Goal: Information Seeking & Learning: Find specific page/section

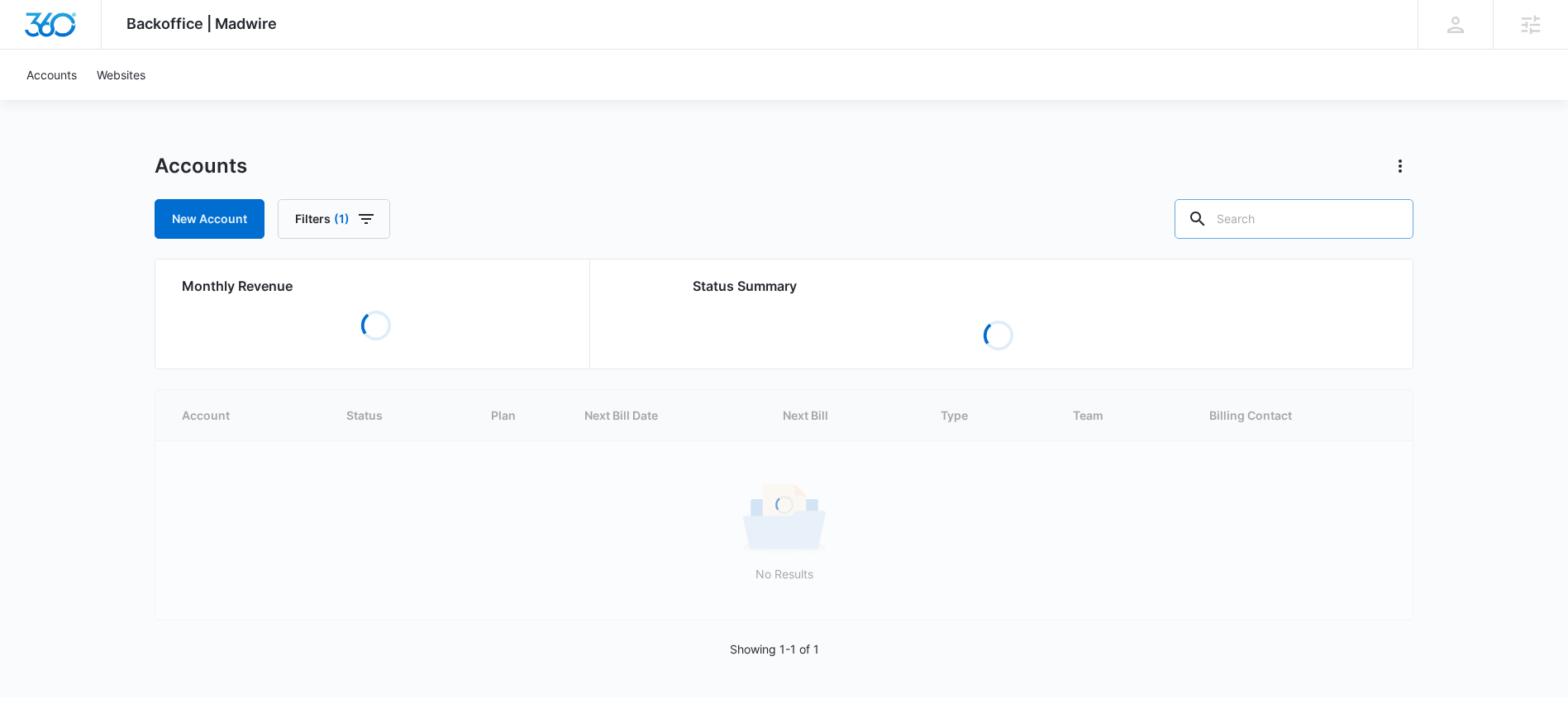
click at [1293, 220] on input "text" at bounding box center [1293, 219] width 239 height 40
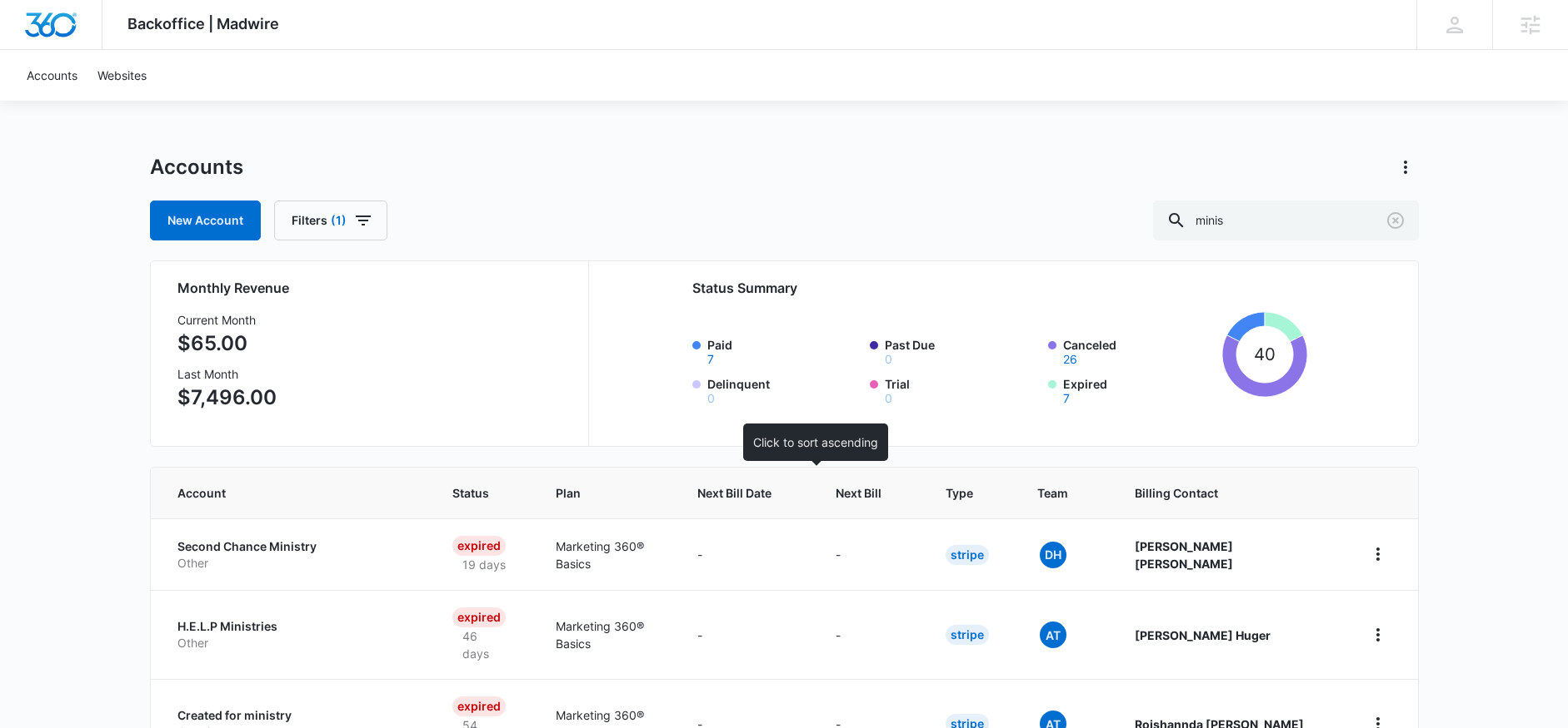
click at [772, 496] on span "Next Bill Date" at bounding box center [733, 493] width 74 height 17
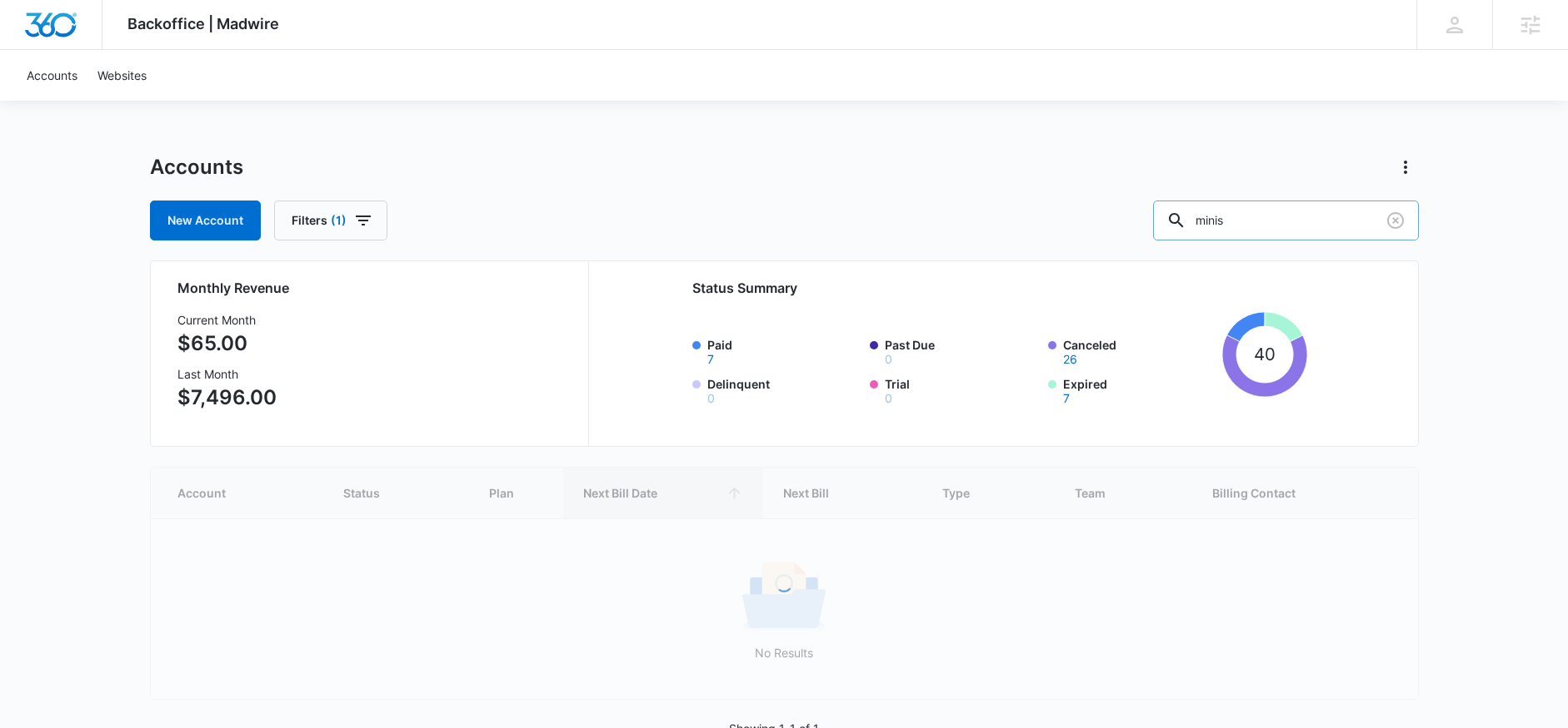
click at [1298, 206] on input "minis" at bounding box center [1285, 221] width 266 height 40
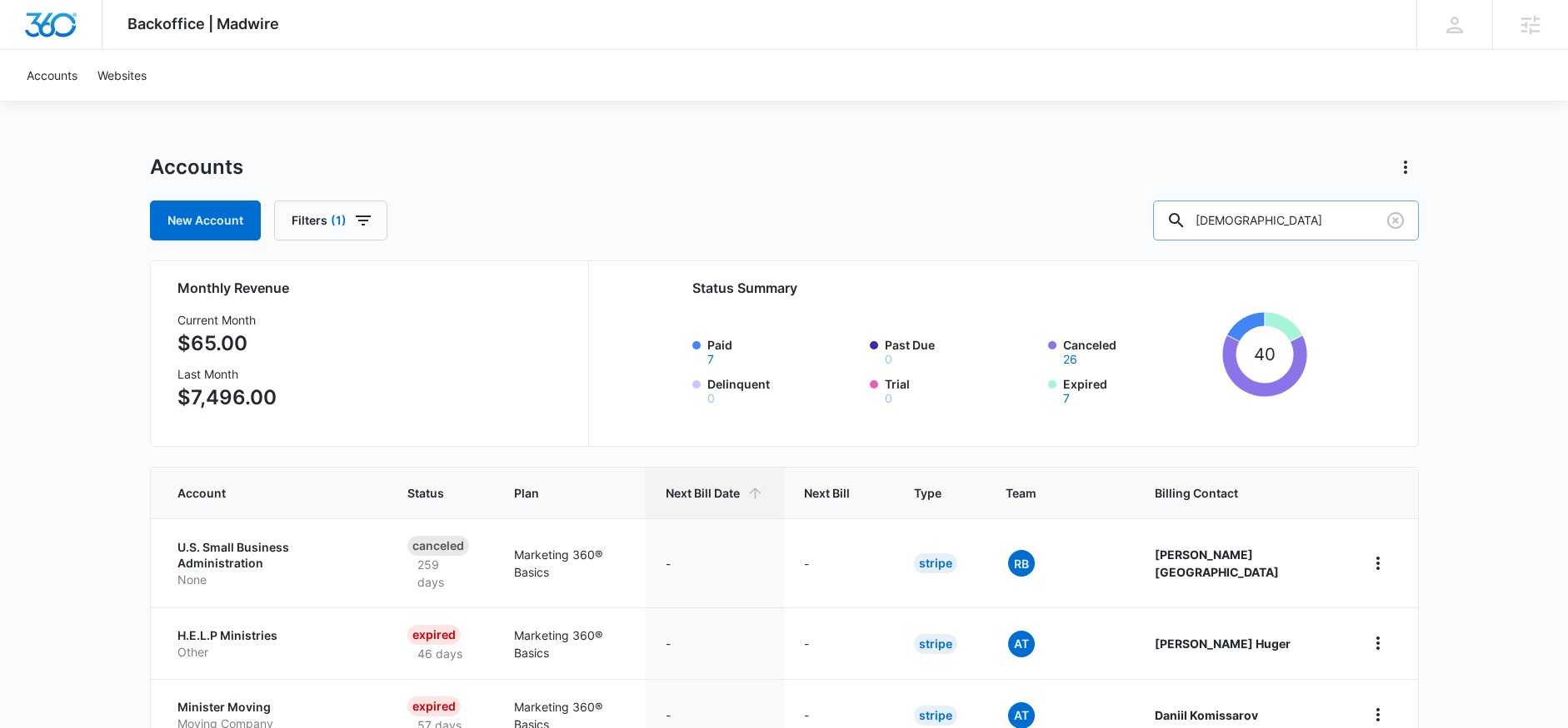
type input "church"
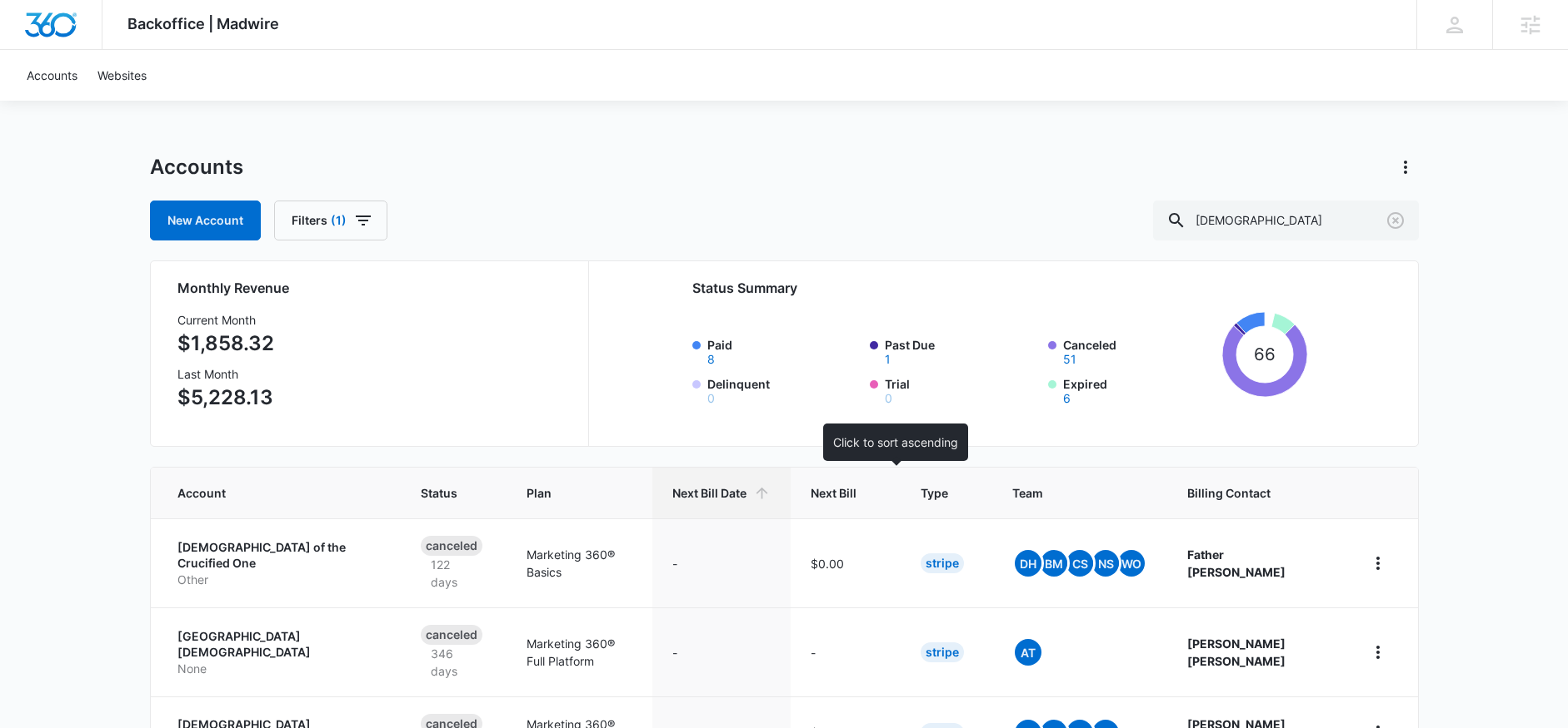
click at [856, 488] on span "Next Bill" at bounding box center [834, 493] width 46 height 17
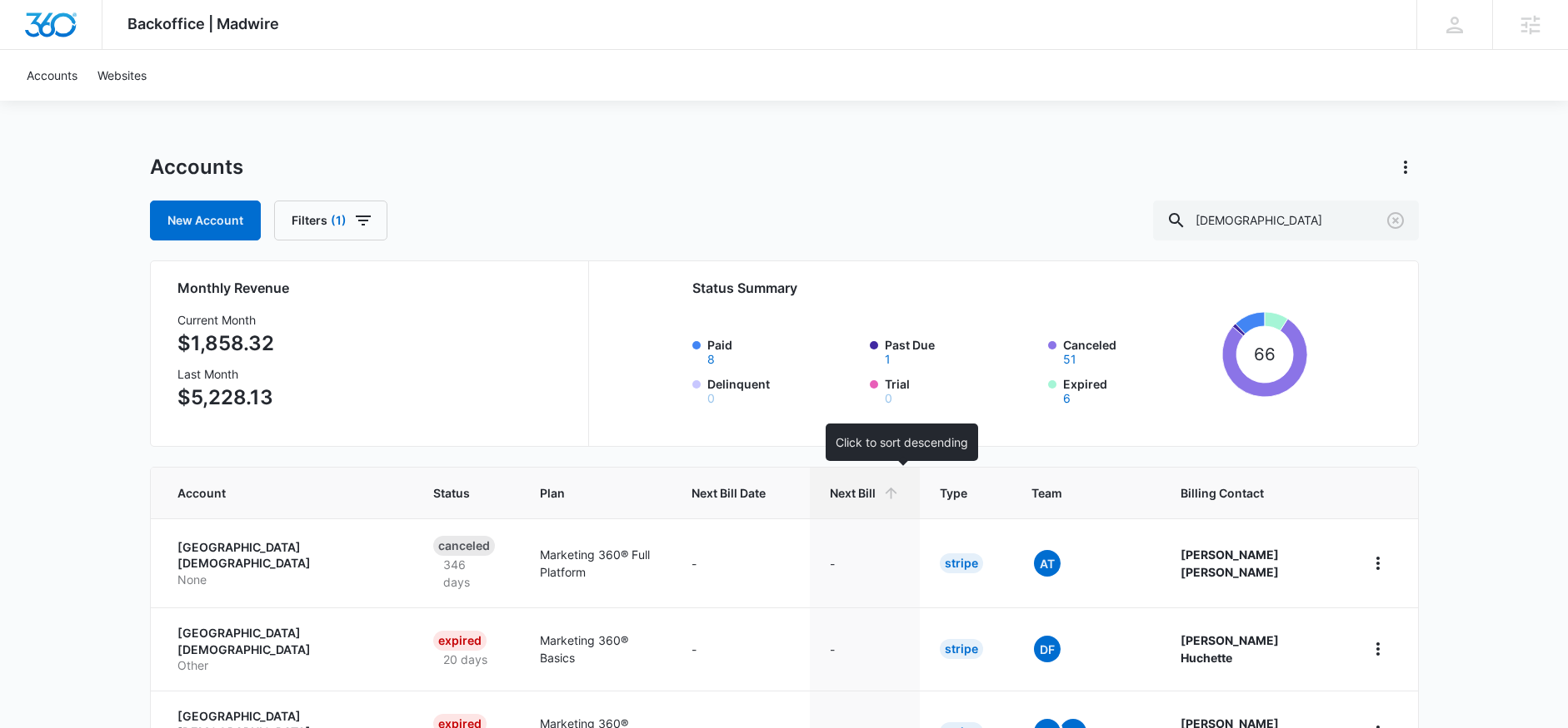
click at [875, 484] on span "Next Bill" at bounding box center [852, 493] width 46 height 17
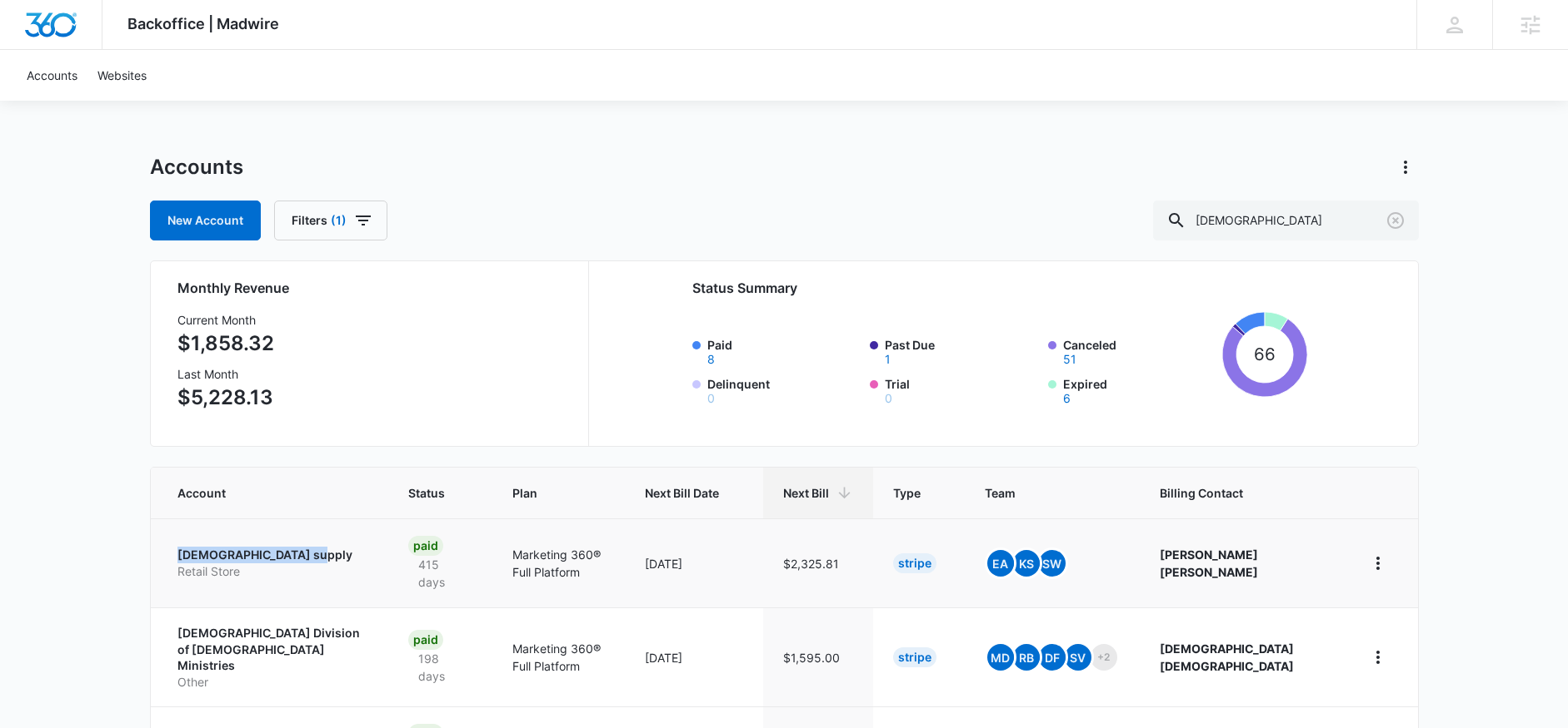
drag, startPoint x: 165, startPoint y: 552, endPoint x: 305, endPoint y: 560, distance: 140.2
click at [305, 560] on td "Trinity Church supply Retail Store" at bounding box center [270, 563] width 238 height 89
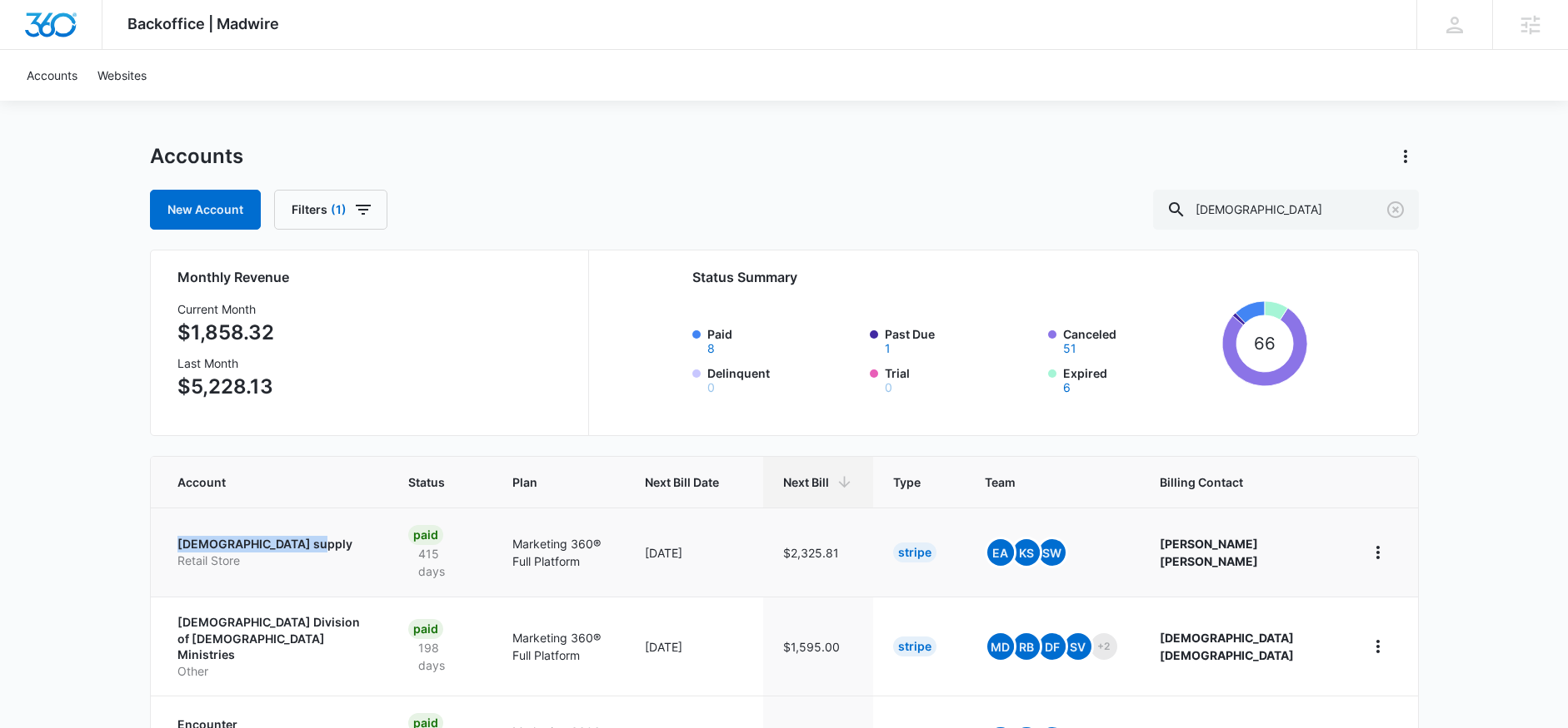
scroll to position [27, 0]
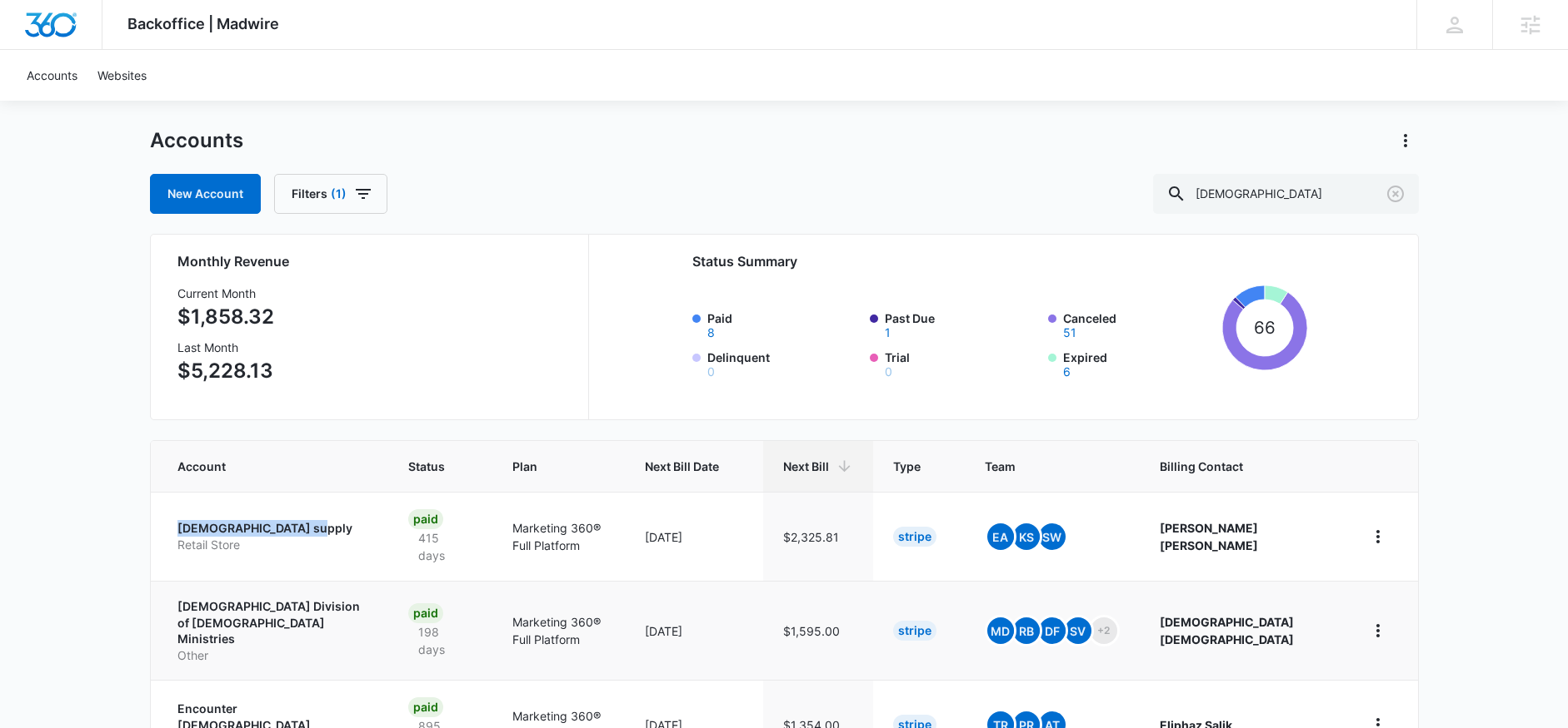
drag, startPoint x: 175, startPoint y: 606, endPoint x: 382, endPoint y: 629, distance: 208.3
click at [382, 629] on td "Congregational Methodist Church Division of Church Ministries Other" at bounding box center [270, 630] width 238 height 99
copy p "[DEMOGRAPHIC_DATA] Division of [DEMOGRAPHIC_DATA] Ministries"
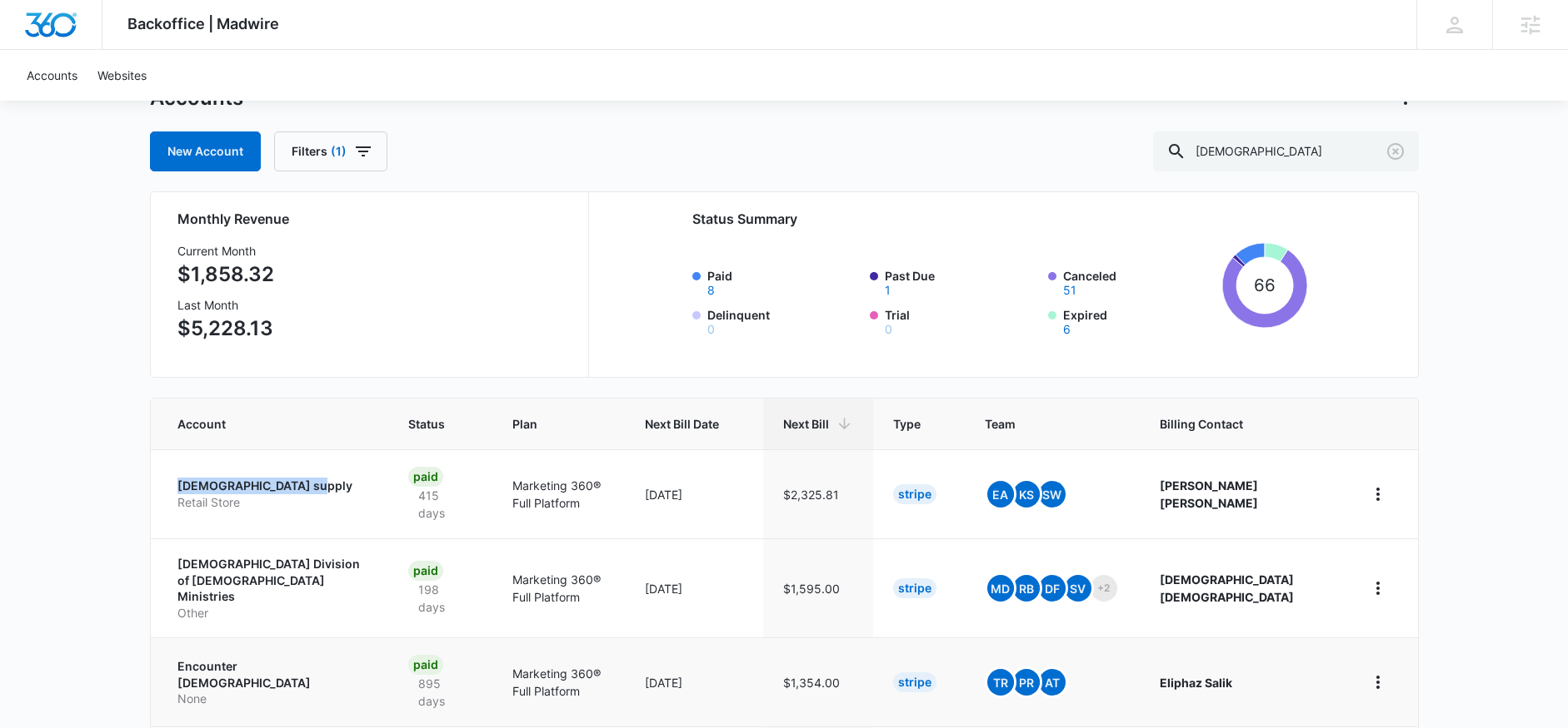
scroll to position [164, 0]
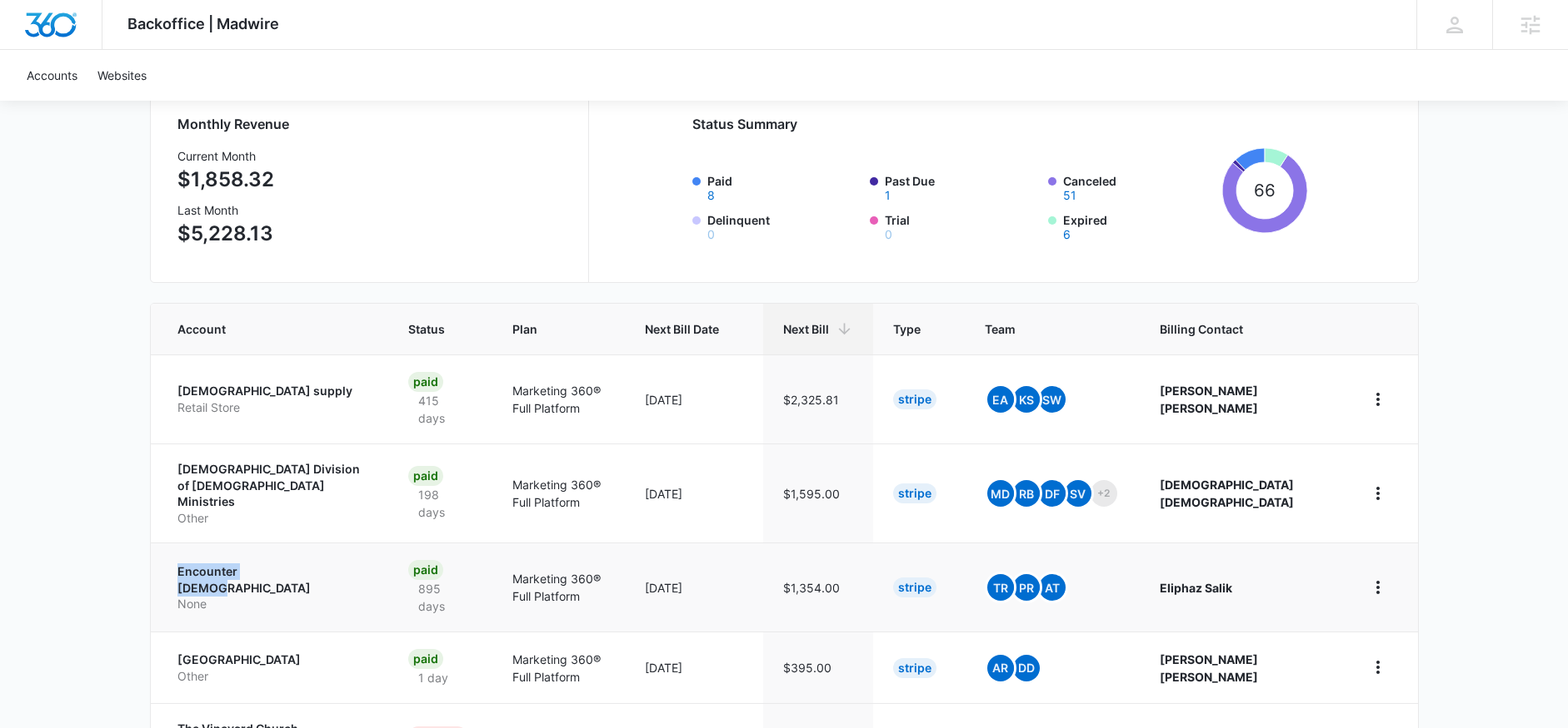
drag, startPoint x: 171, startPoint y: 565, endPoint x: 303, endPoint y: 569, distance: 132.1
click at [303, 569] on td "Encounter Church None" at bounding box center [270, 587] width 238 height 89
copy p "Encounter [DEMOGRAPHIC_DATA]"
click at [1439, 21] on div "DD Dominic Dakovich dominic.dakovich@madwire.com My Profile Notifications Suppo…" at bounding box center [1454, 24] width 76 height 49
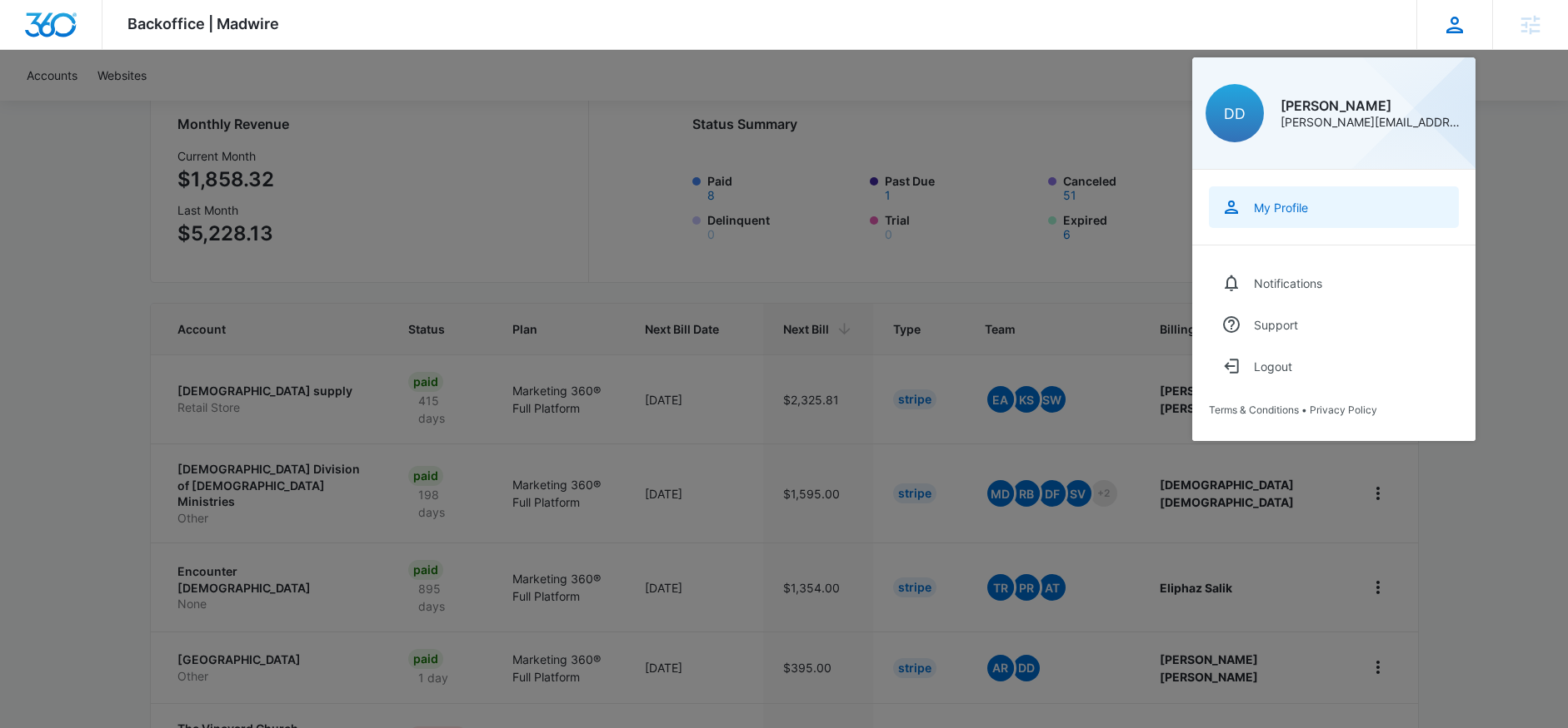
click at [1283, 223] on link "My Profile" at bounding box center [1333, 206] width 249 height 41
click at [597, 344] on div at bounding box center [784, 364] width 1568 height 728
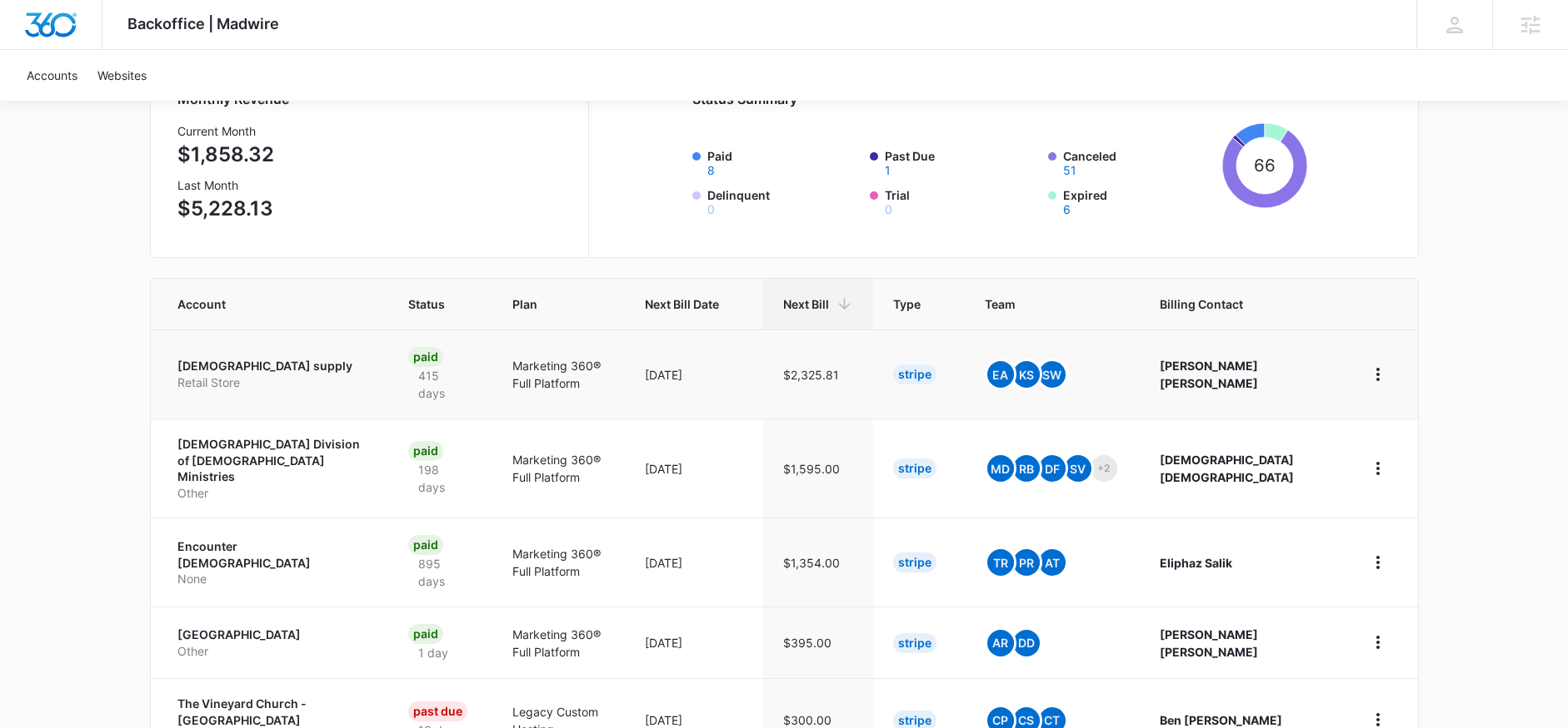
scroll to position [191, 0]
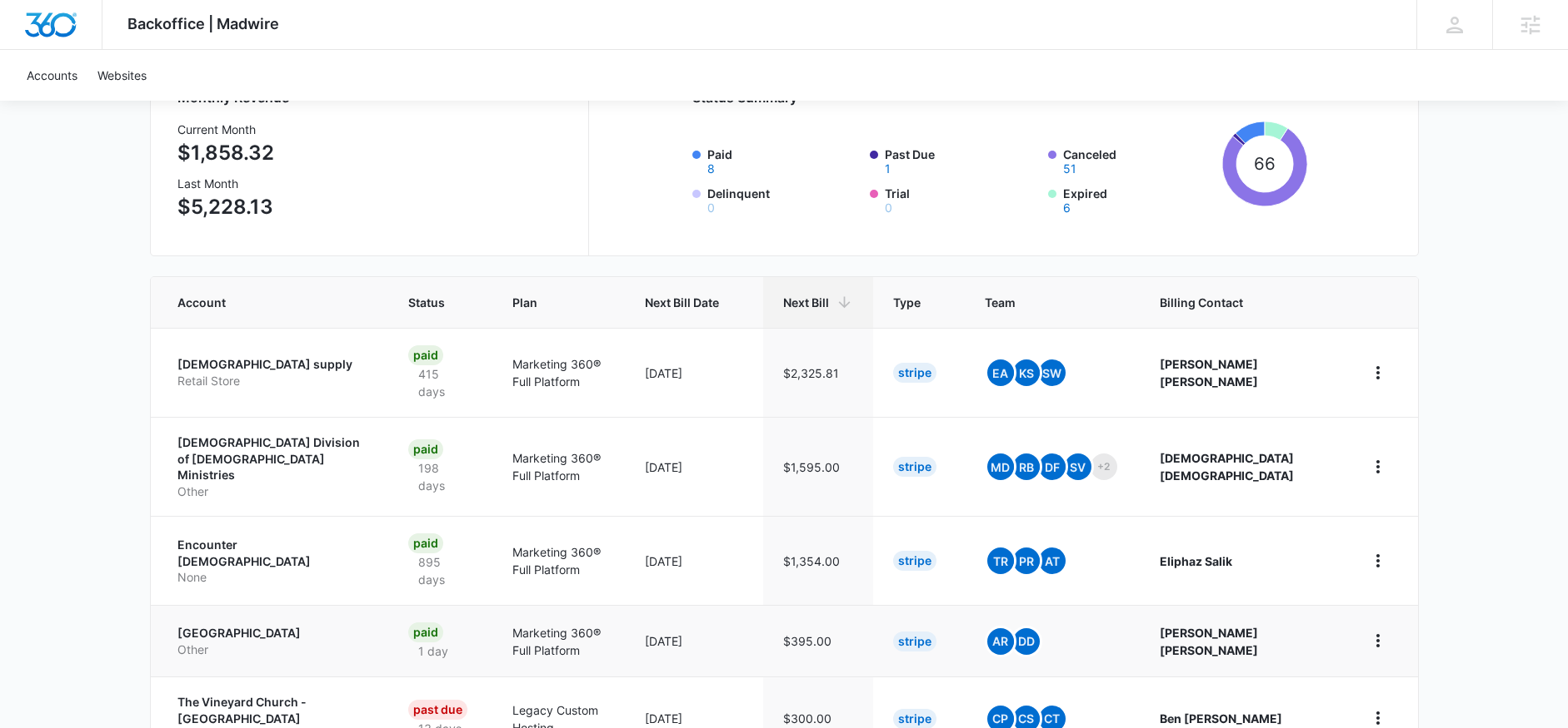
click at [249, 642] on p "Other" at bounding box center [273, 649] width 192 height 16
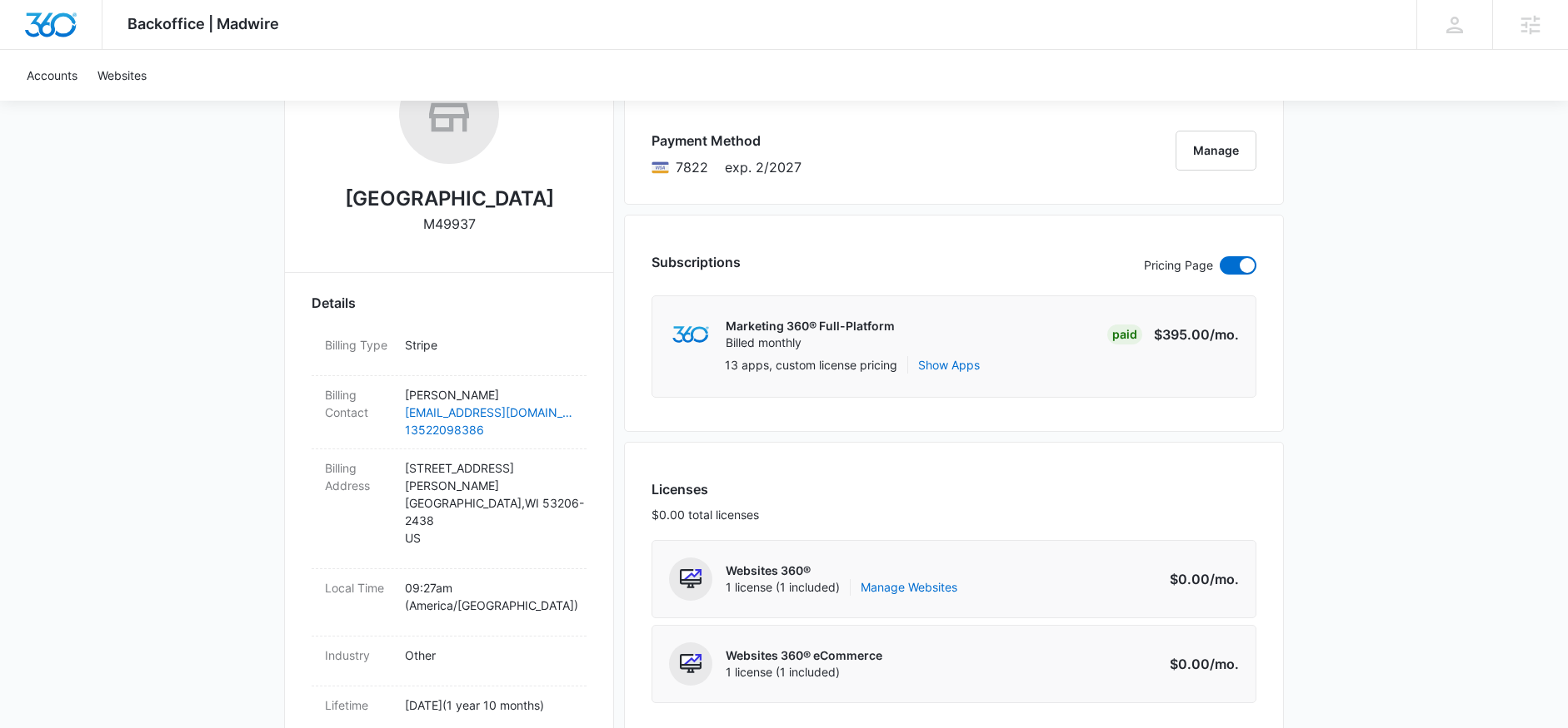
scroll to position [294, 0]
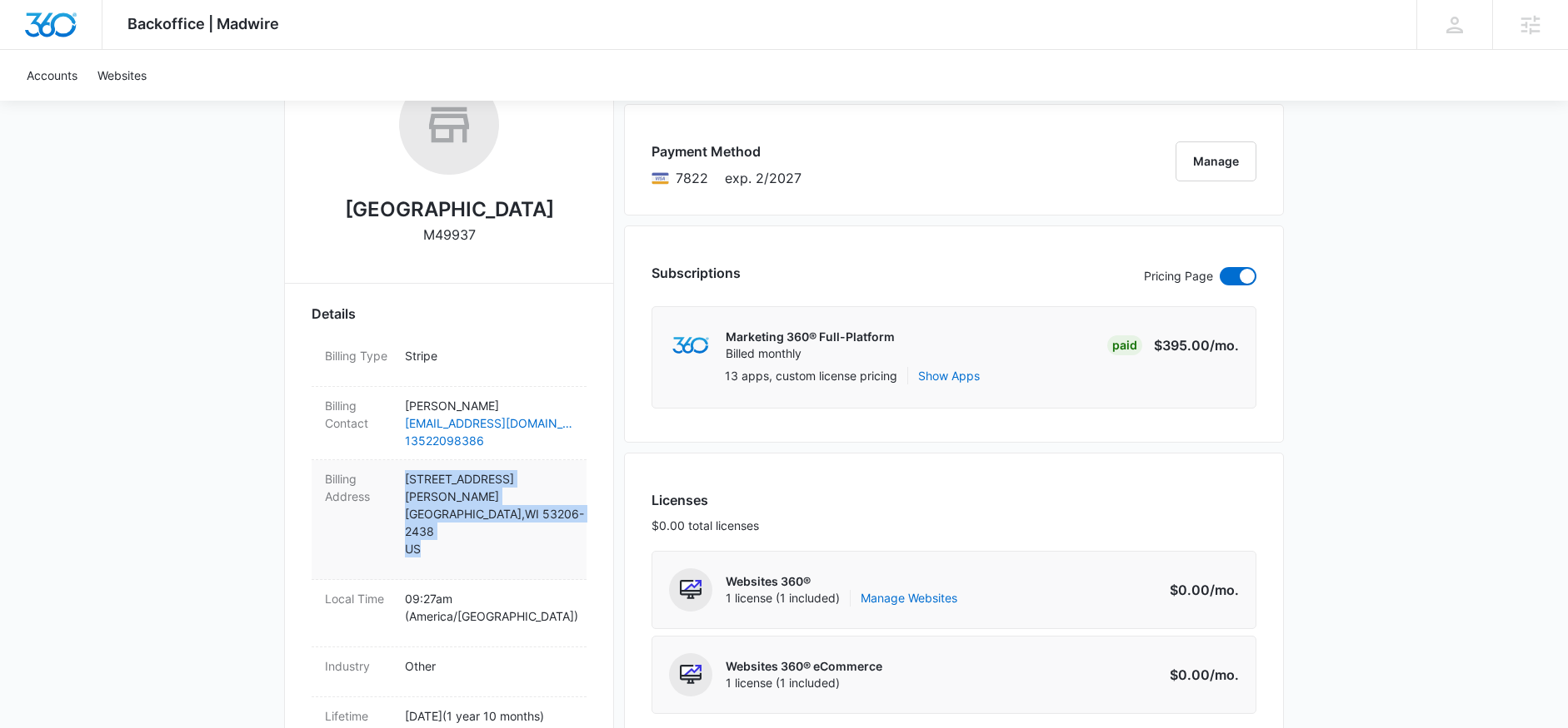
drag, startPoint x: 441, startPoint y: 520, endPoint x: 394, endPoint y: 507, distance: 48.8
click at [394, 507] on div "Billing Address 1616 W ATKINSON AVE MILWAUKEE , WI 53206-2438 US" at bounding box center [449, 520] width 274 height 120
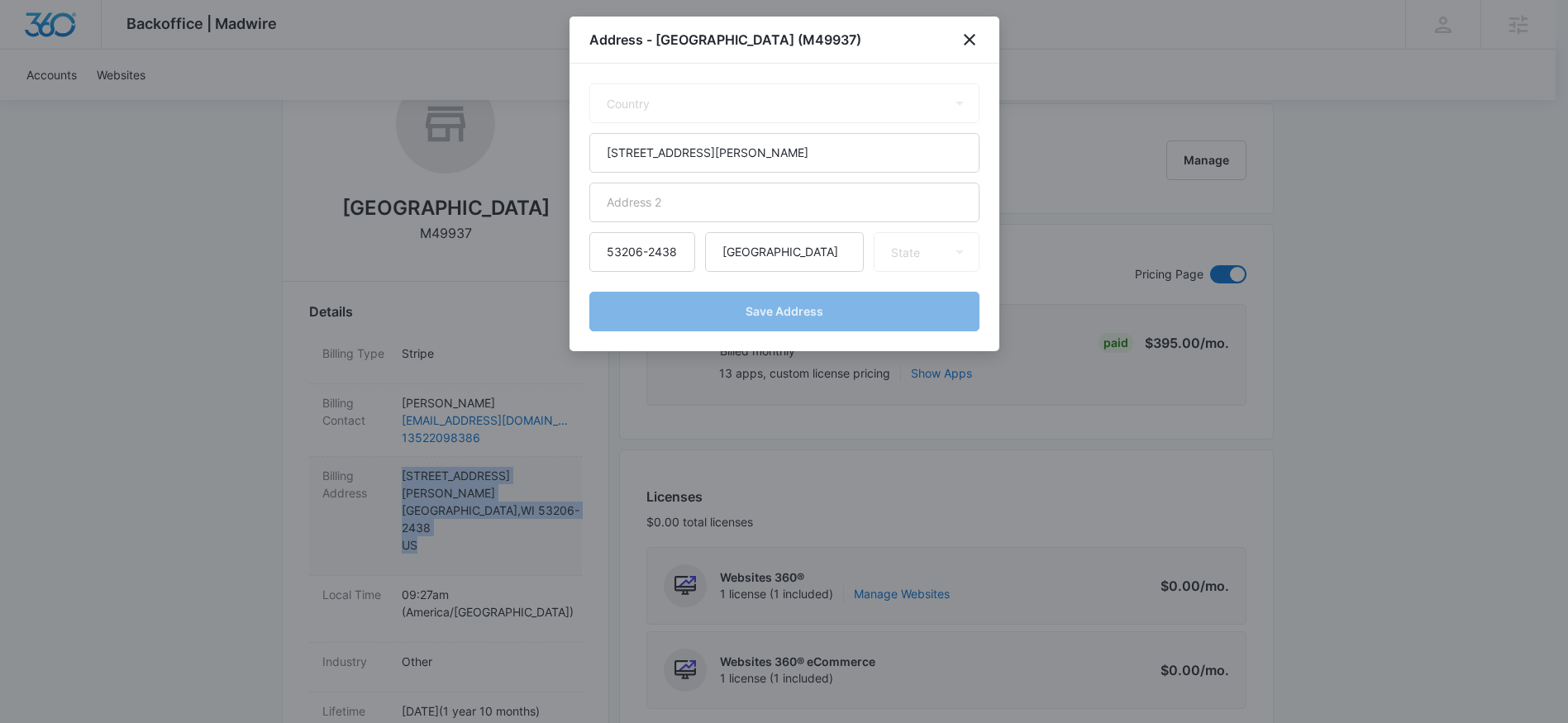
select select "US"
select select "WI"
click at [963, 41] on icon "close" at bounding box center [969, 39] width 20 height 20
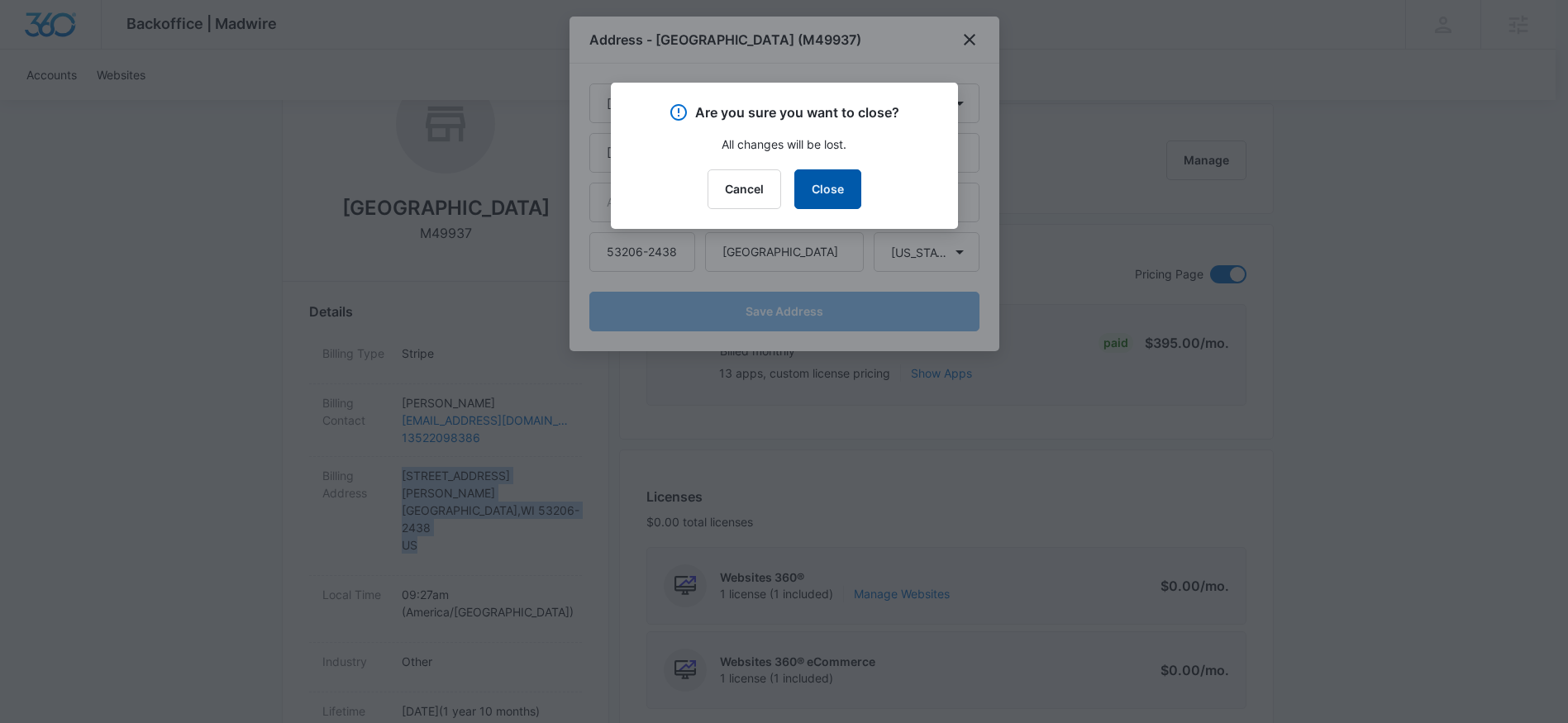
click at [842, 173] on button "Close" at bounding box center [827, 190] width 67 height 40
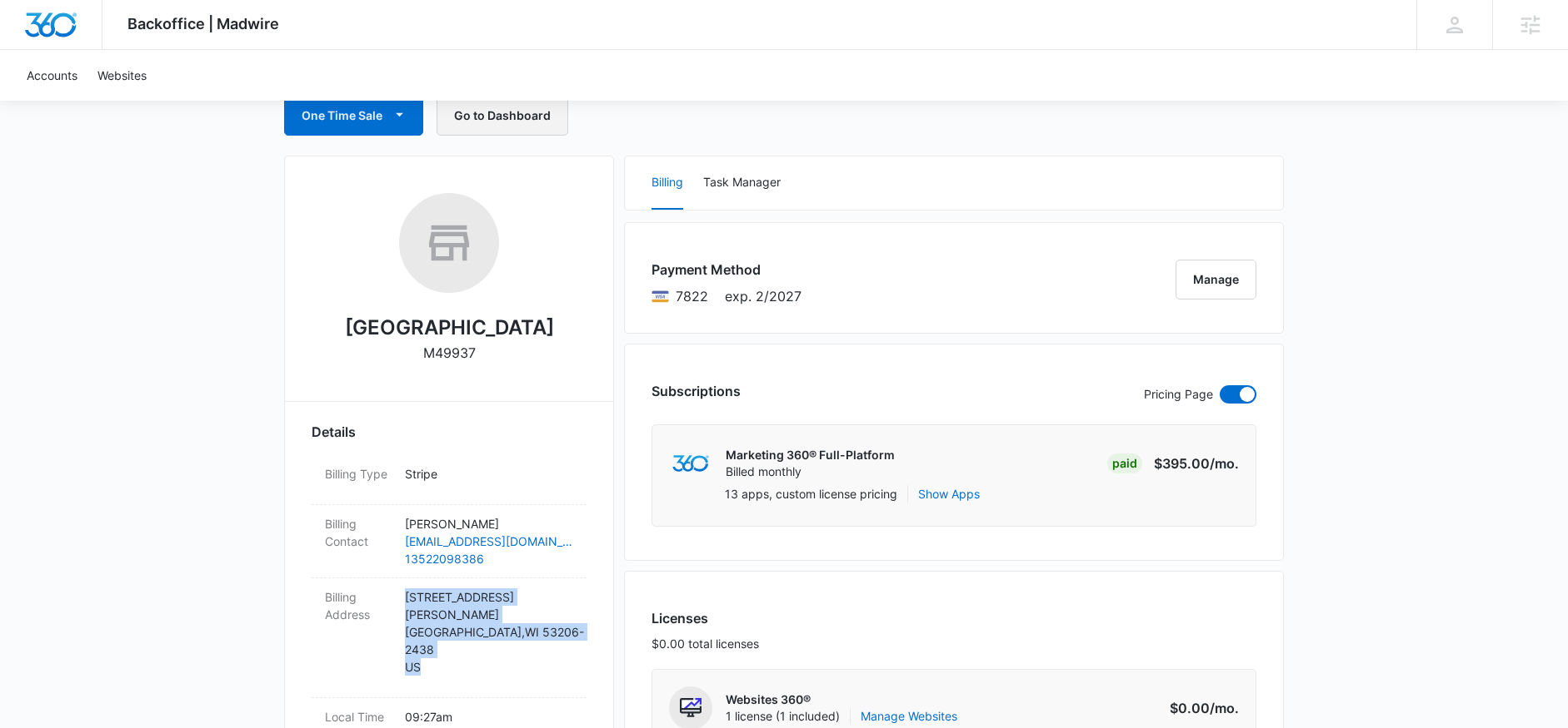
scroll to position [0, 0]
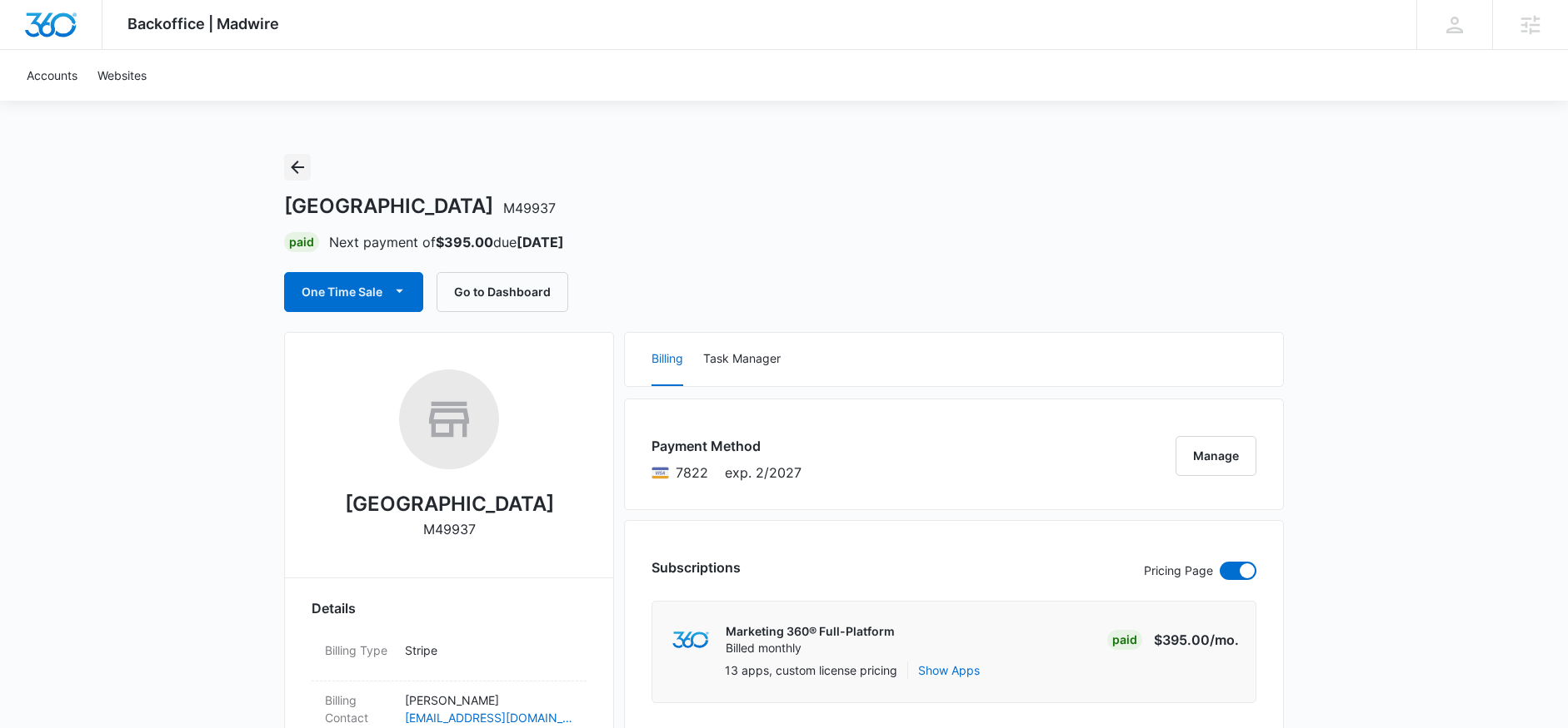
click at [300, 173] on icon "Back" at bounding box center [297, 167] width 20 height 20
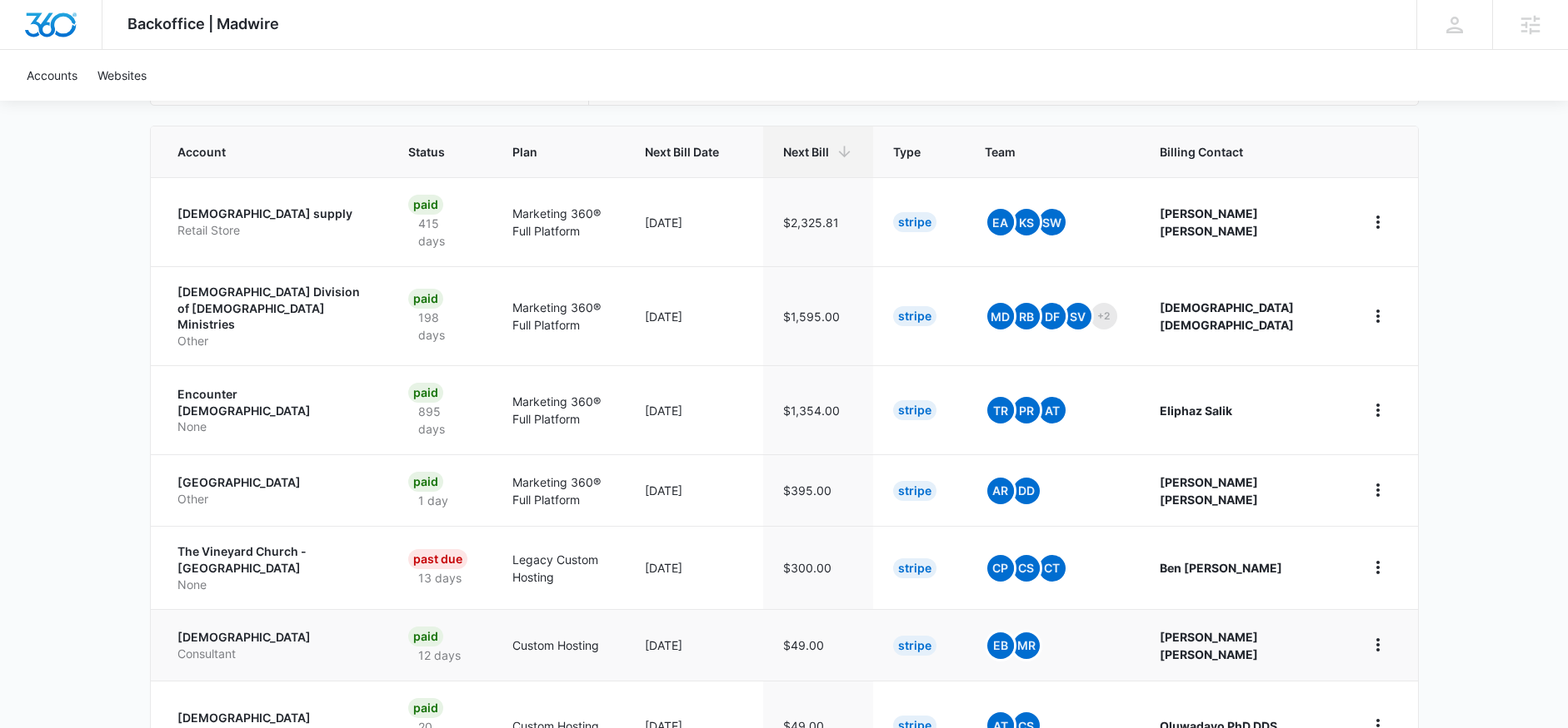
scroll to position [355, 0]
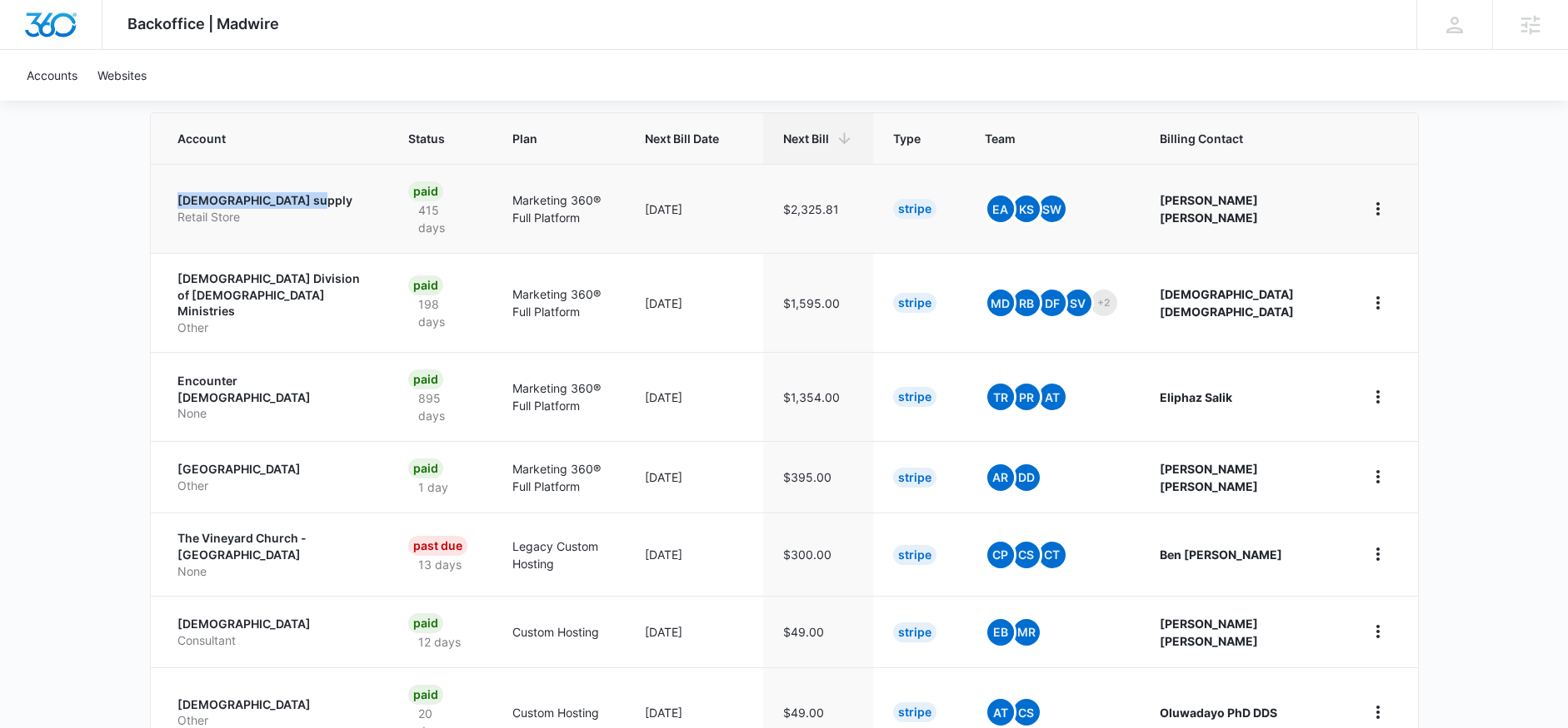
drag, startPoint x: 173, startPoint y: 203, endPoint x: 305, endPoint y: 202, distance: 132.0
click at [305, 202] on td "Trinity Church supply Retail Store" at bounding box center [270, 208] width 238 height 89
copy p "Trinity Church supply"
drag, startPoint x: 169, startPoint y: 275, endPoint x: 367, endPoint y: 301, distance: 199.7
click at [367, 301] on td "Congregational Methodist Church Division of Church Ministries Other" at bounding box center [270, 302] width 238 height 99
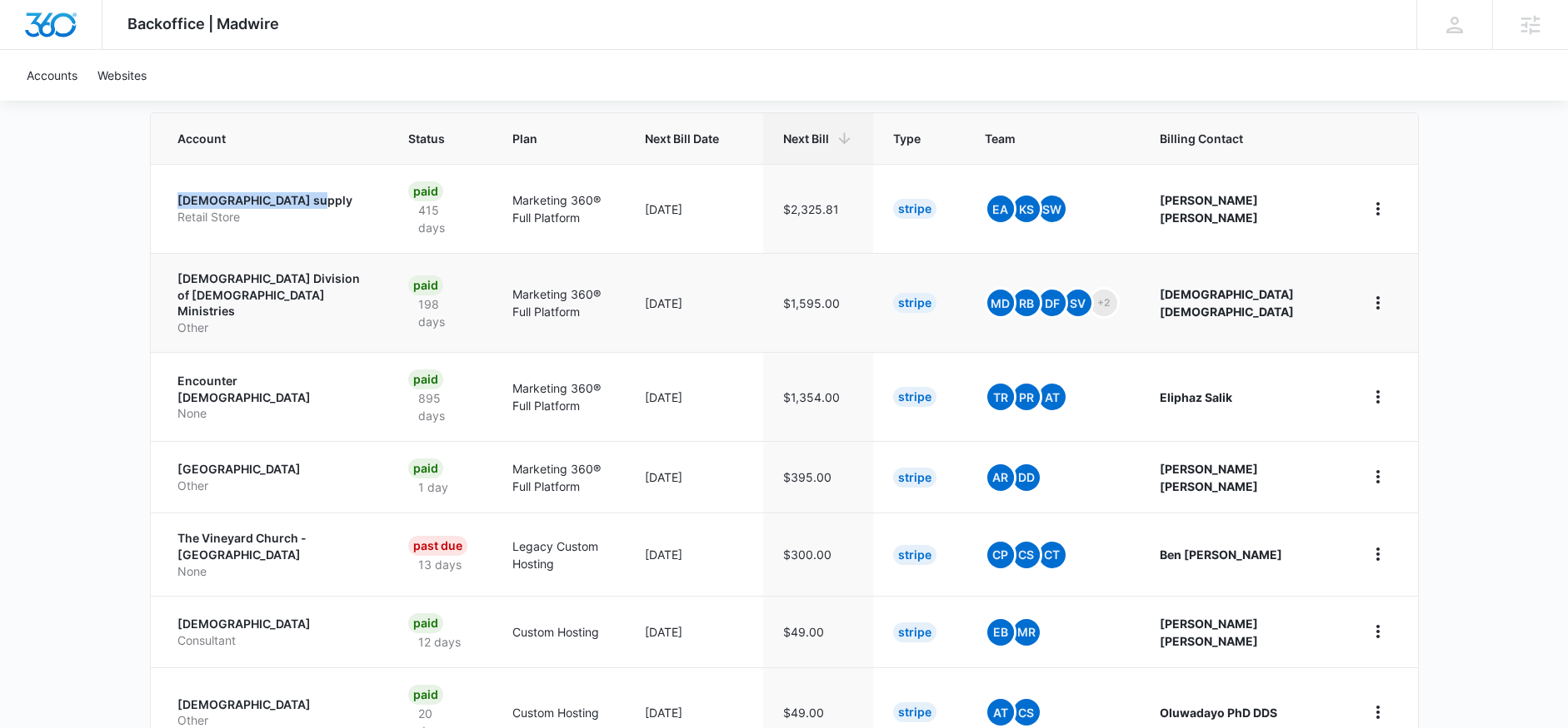
copy p "[DEMOGRAPHIC_DATA] Division of [DEMOGRAPHIC_DATA] Ministries"
click at [1458, 35] on icon at bounding box center [1454, 25] width 25 height 25
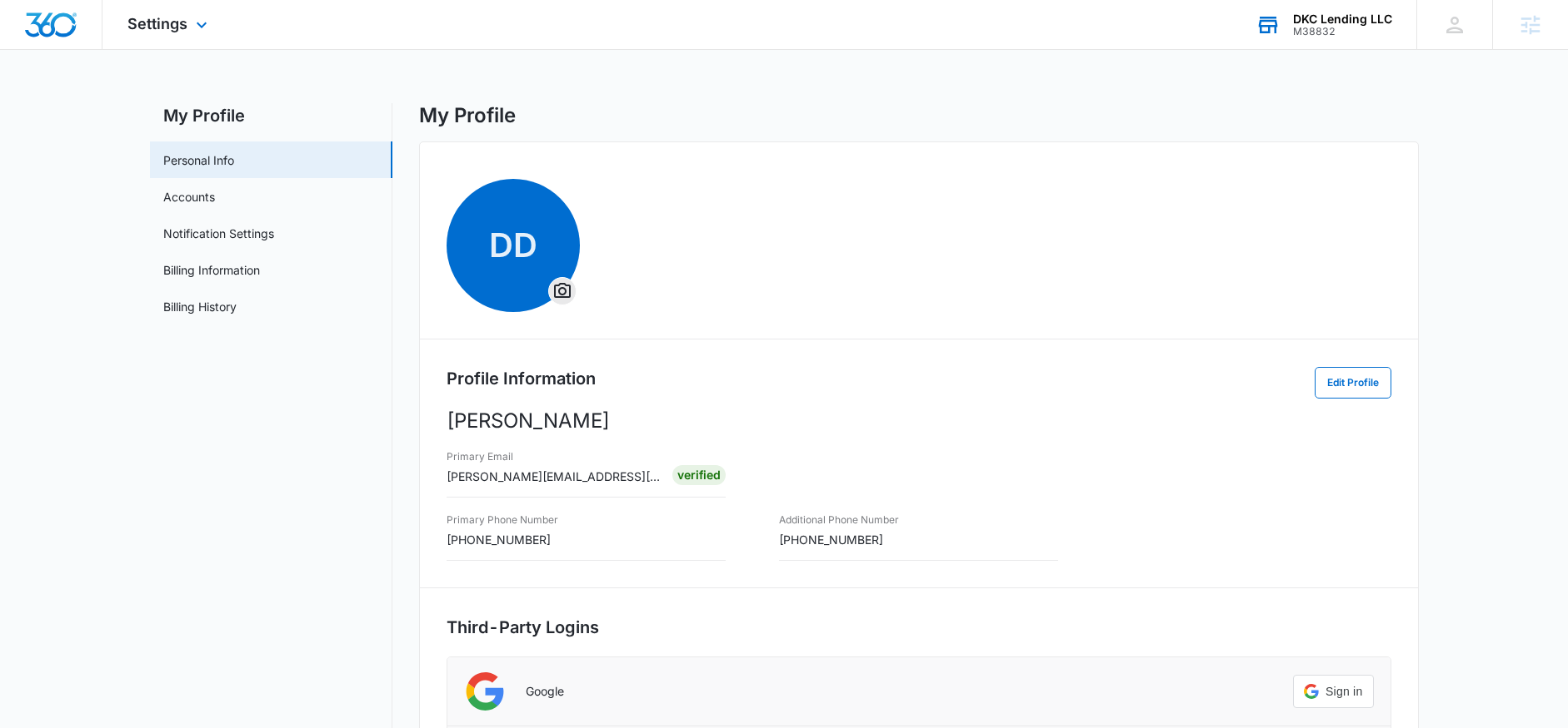
click at [1367, 28] on div "M38832" at bounding box center [1342, 32] width 99 height 12
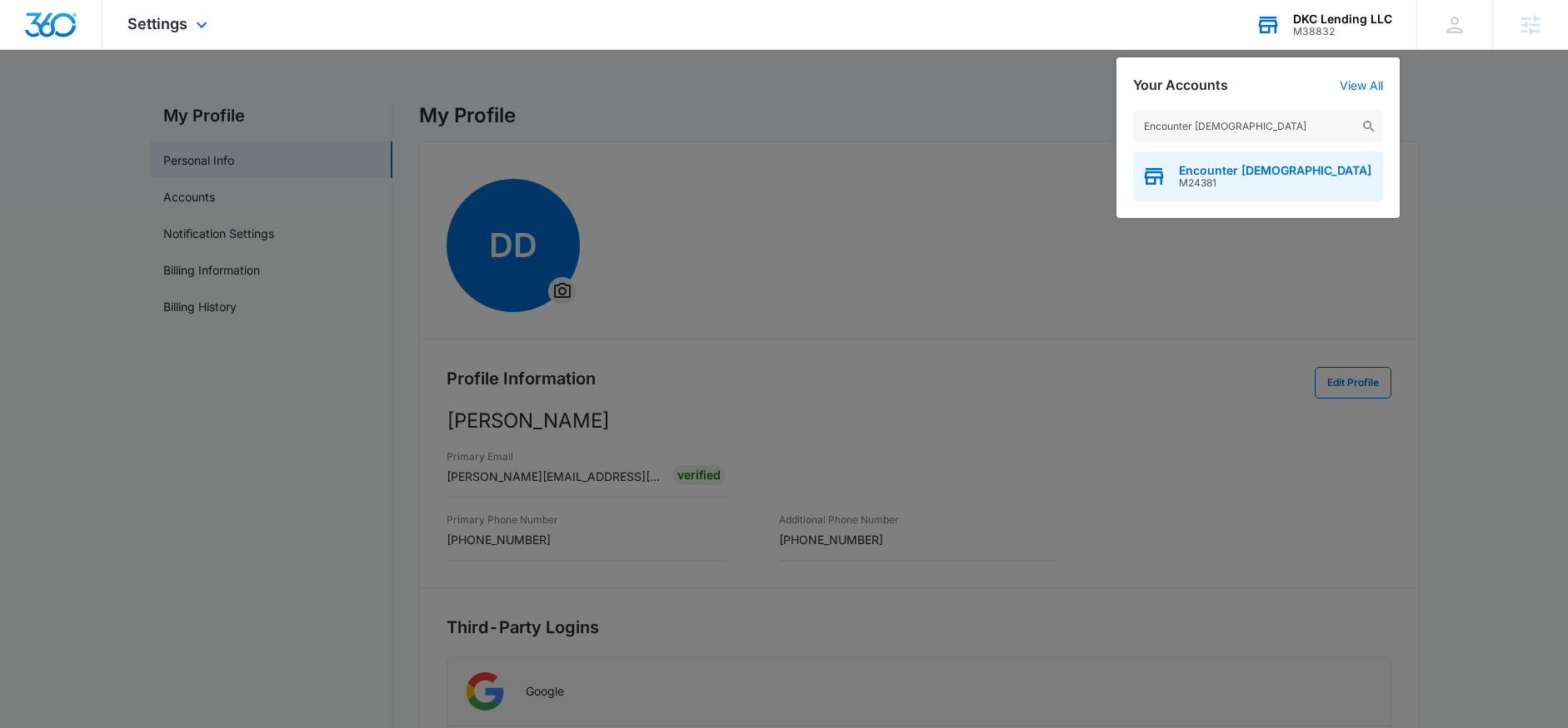
type input "Encounter [DEMOGRAPHIC_DATA]"
click at [1224, 180] on span "M24381" at bounding box center [1274, 183] width 192 height 12
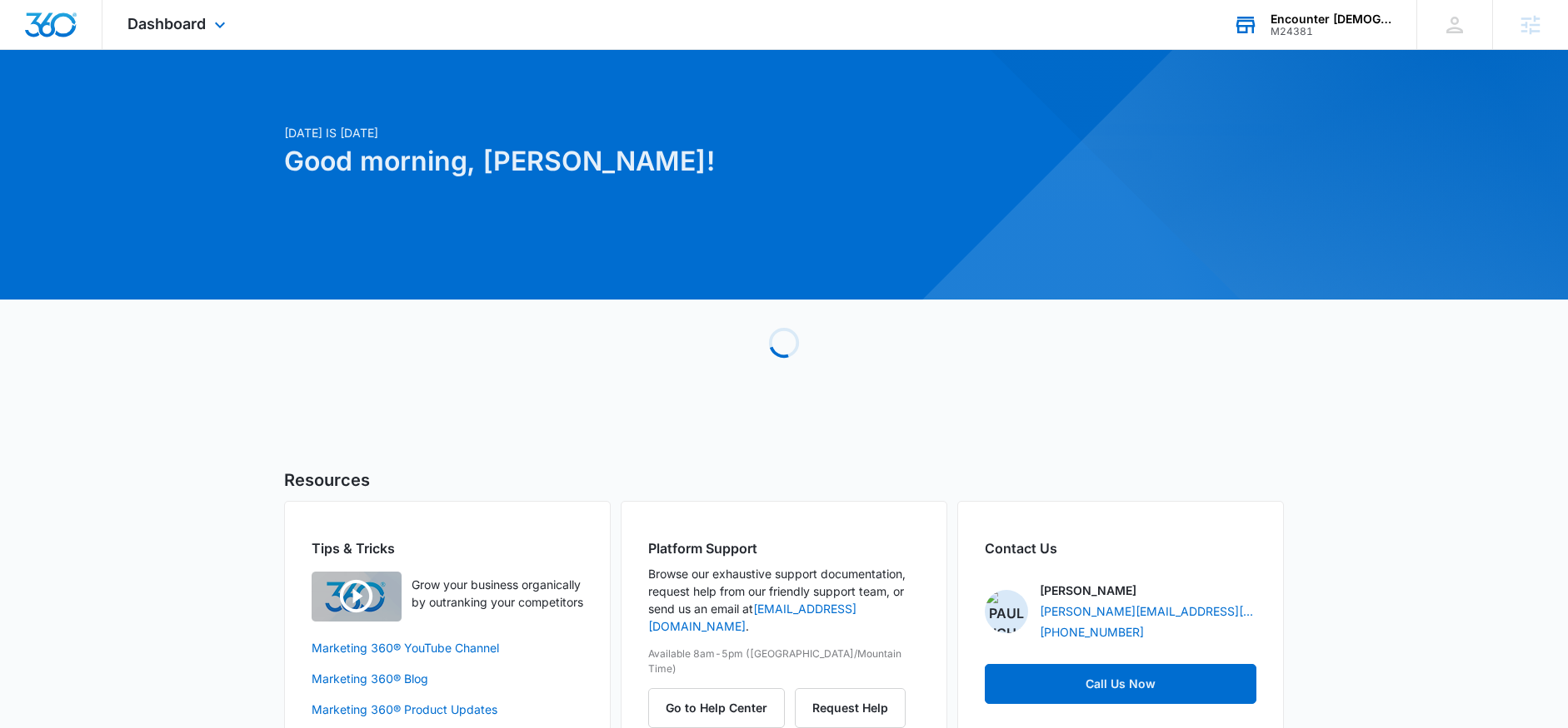
click at [161, 9] on div "Dashboard Apps Reputation Websites Forms CRM Email Social Shop Content Ads Inte…" at bounding box center [178, 24] width 153 height 49
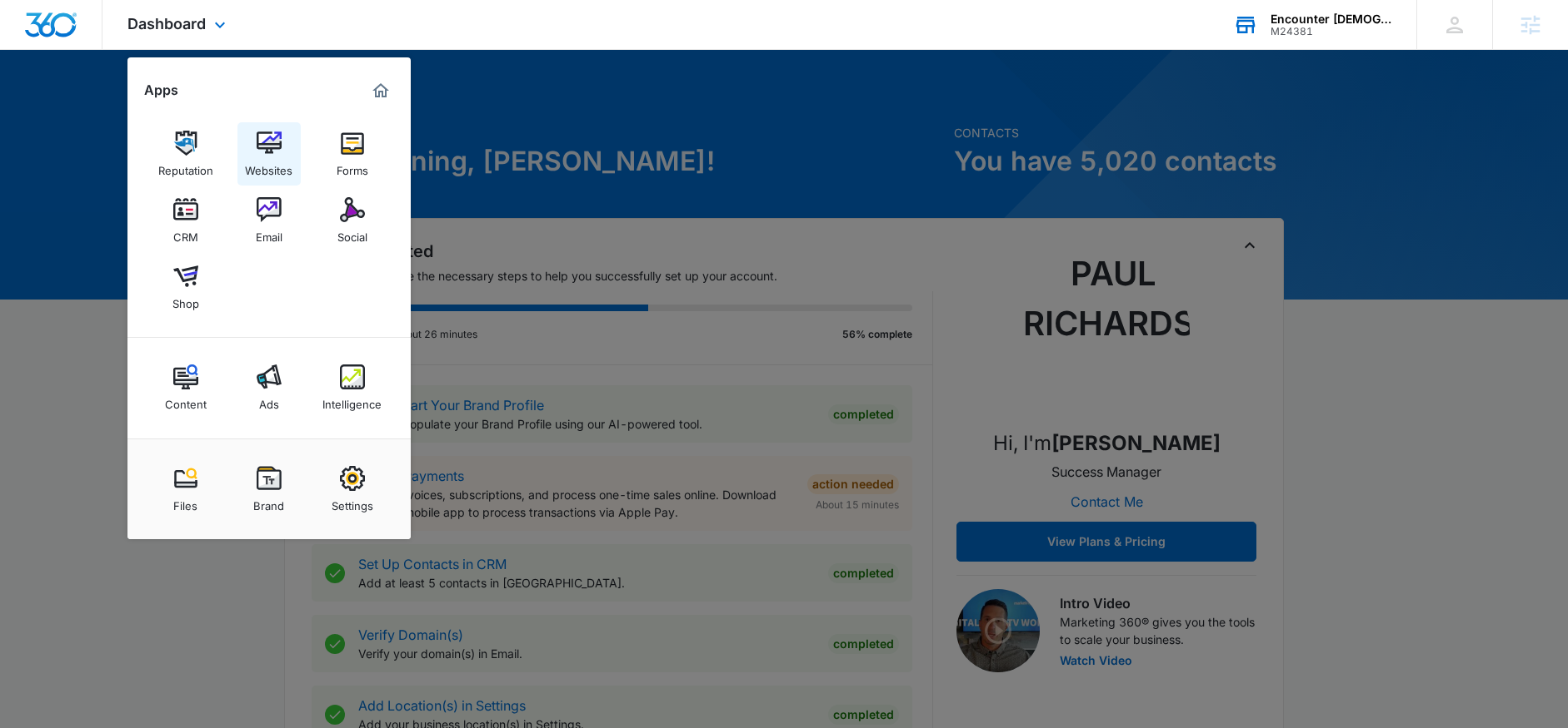
click at [273, 136] on img at bounding box center [269, 143] width 25 height 25
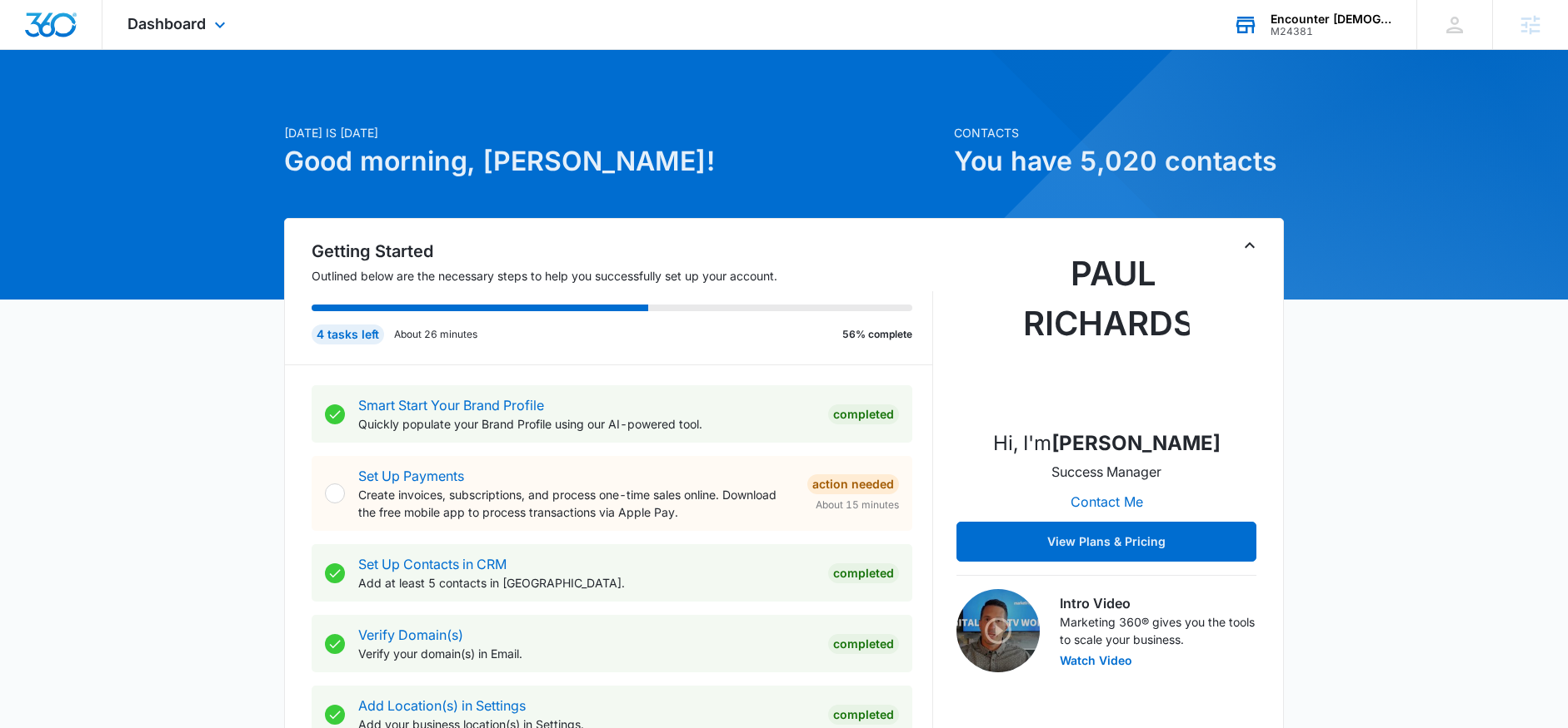
click at [1313, 26] on div "M24381" at bounding box center [1331, 32] width 122 height 12
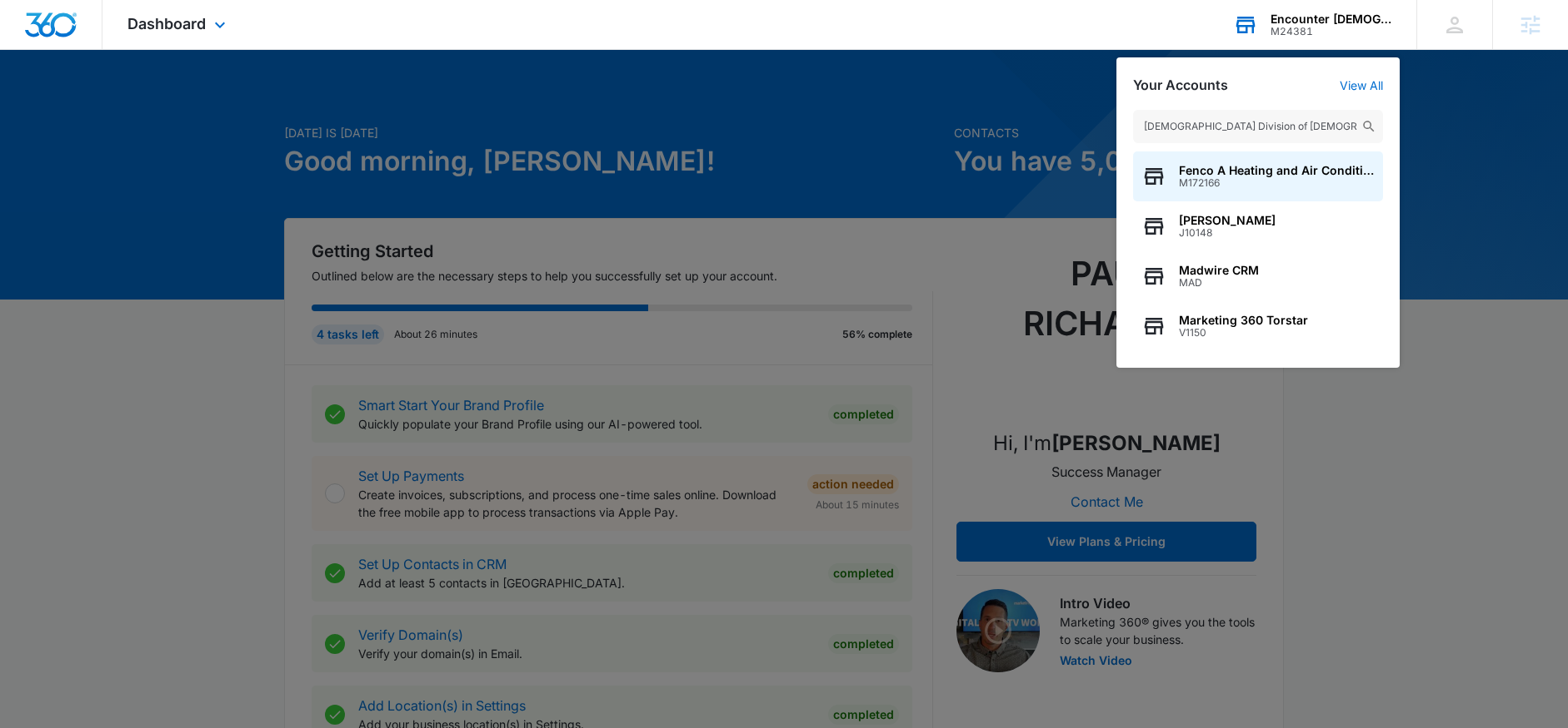
scroll to position [0, 84]
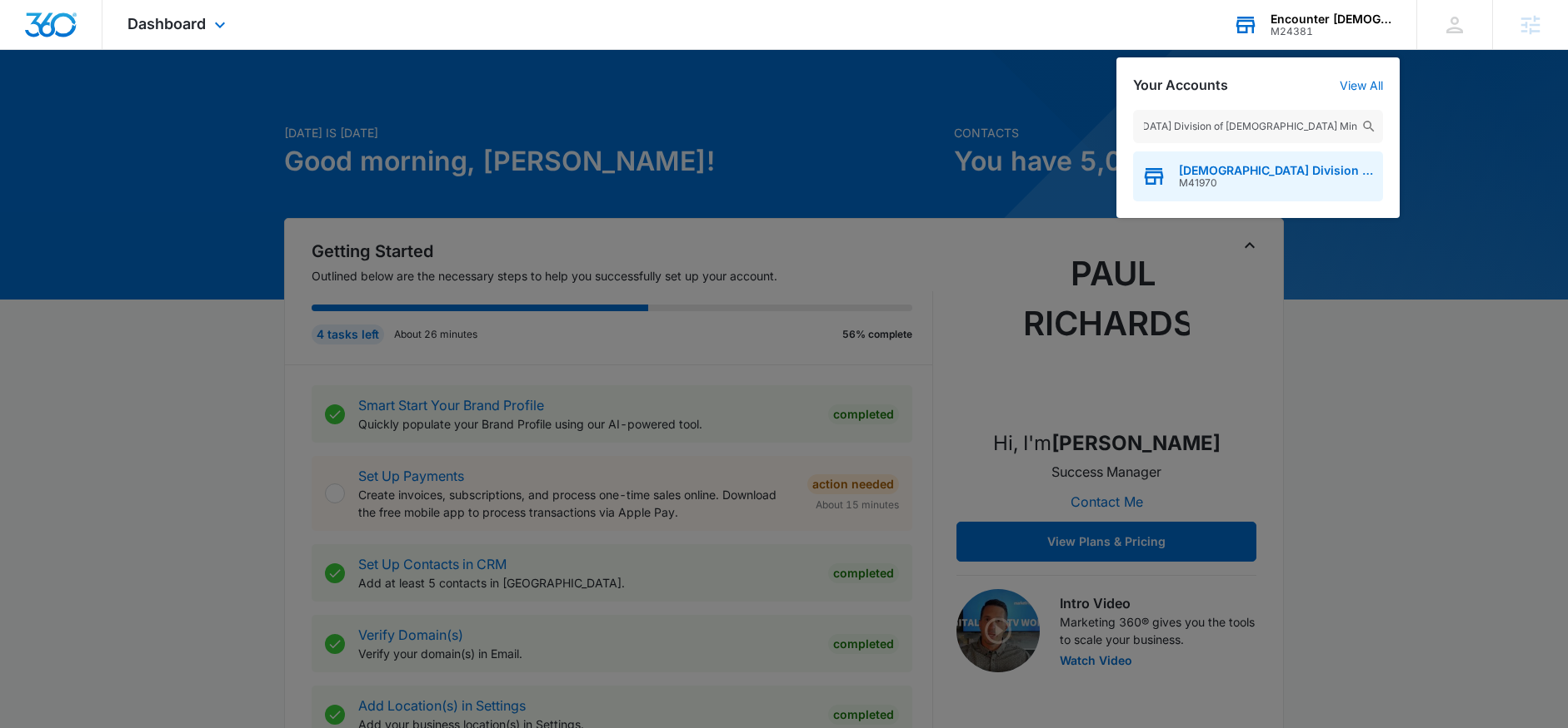
type input "[DEMOGRAPHIC_DATA] Division of [DEMOGRAPHIC_DATA] Ministries"
click at [1209, 171] on span "[DEMOGRAPHIC_DATA] Division of [DEMOGRAPHIC_DATA] Ministries" at bounding box center [1276, 171] width 196 height 13
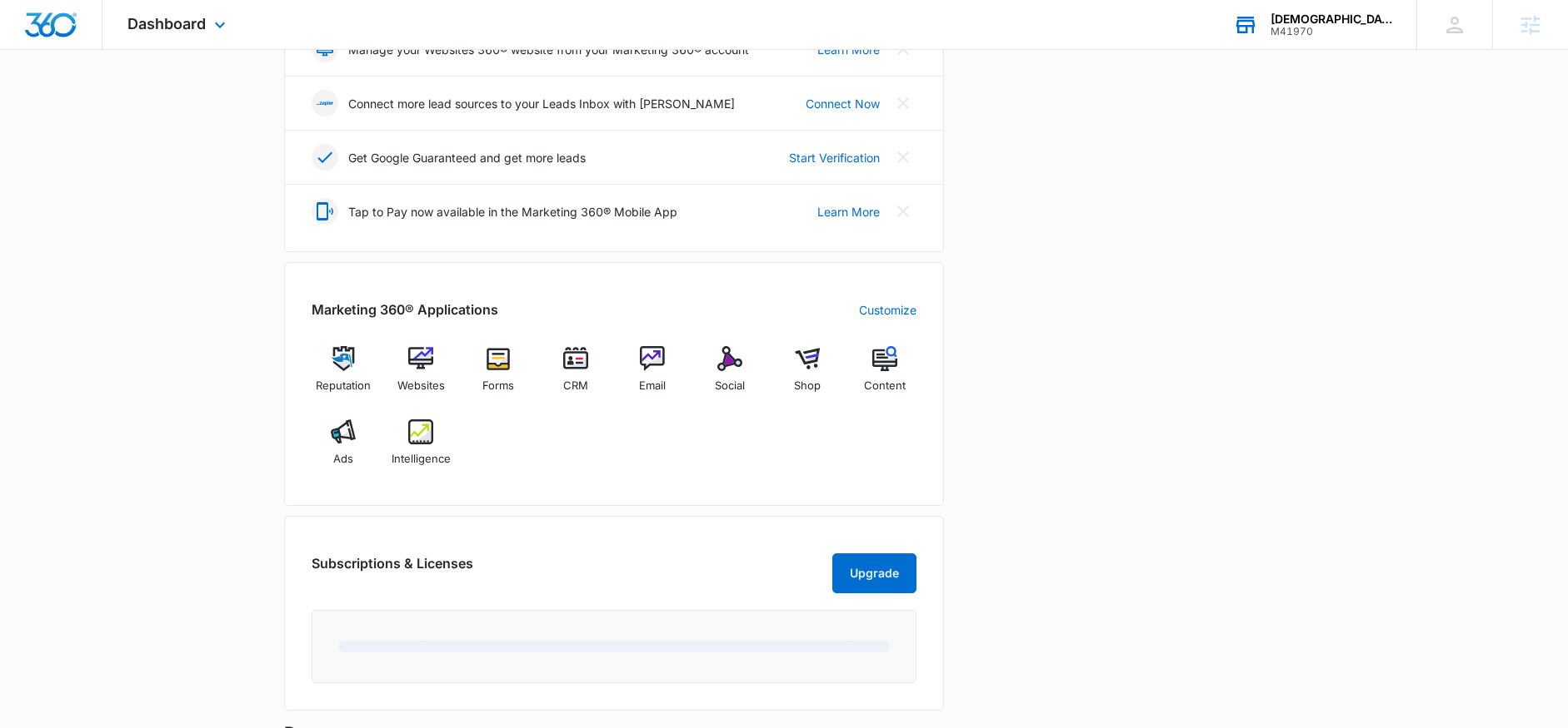
scroll to position [571, 0]
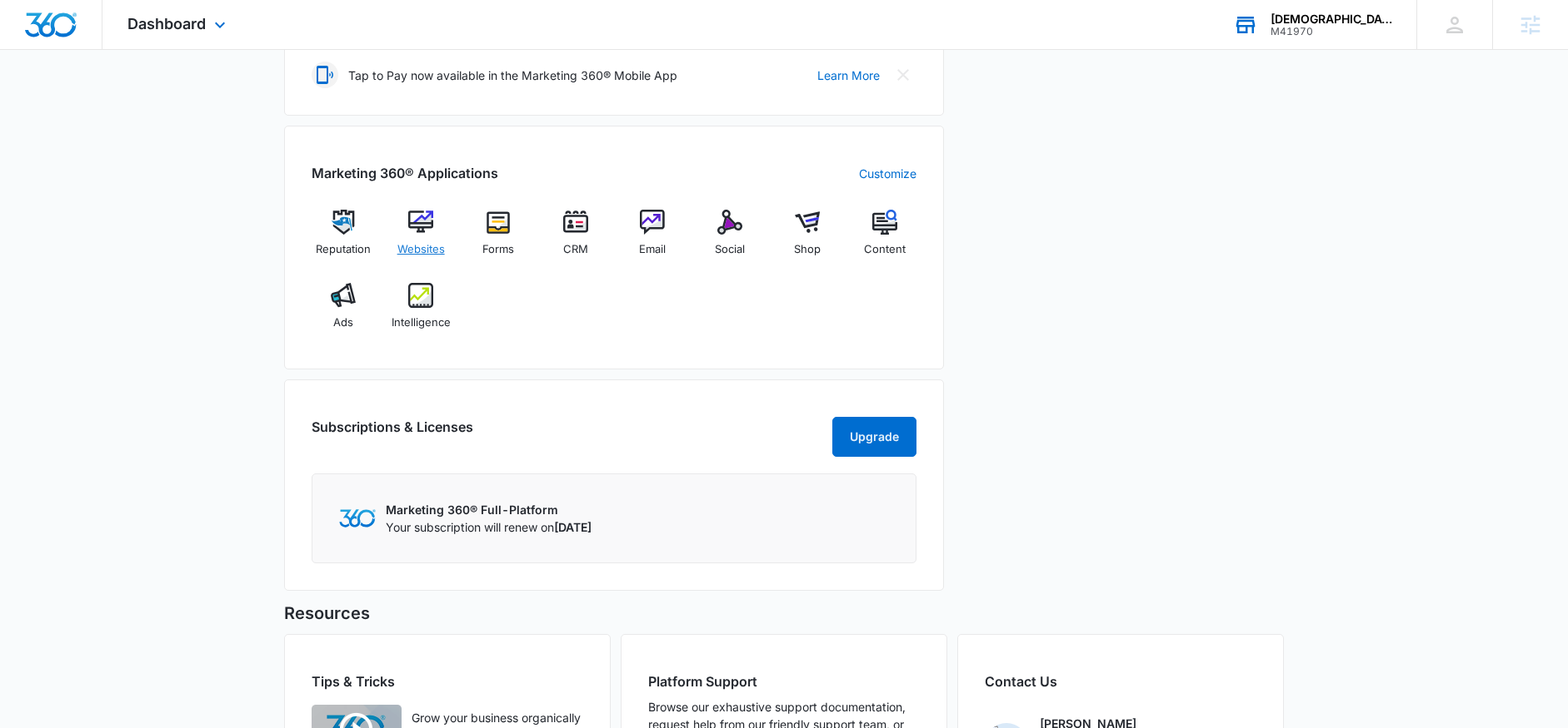
click at [432, 253] on span "Websites" at bounding box center [420, 249] width 47 height 16
